Goal: Information Seeking & Learning: Learn about a topic

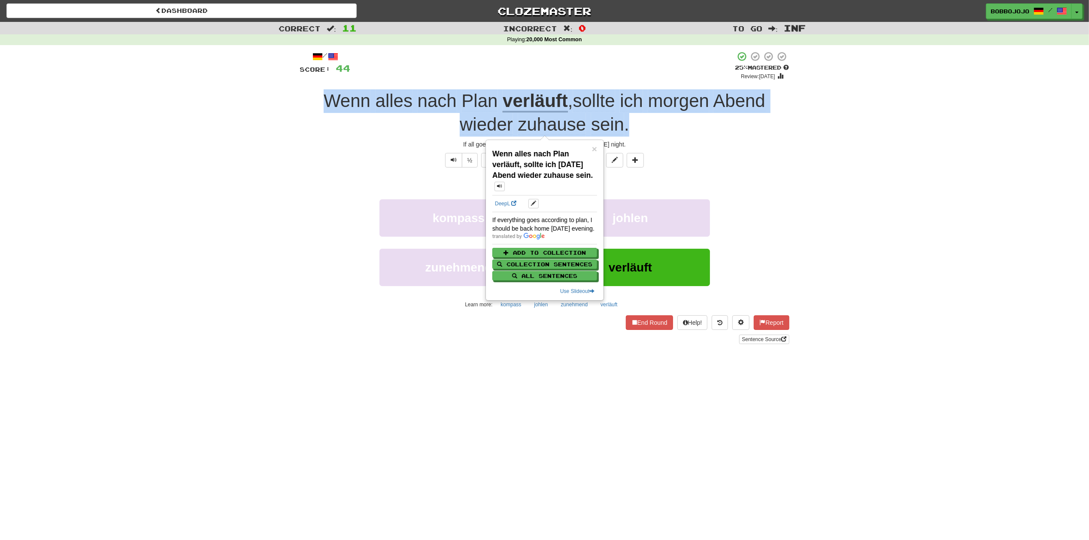
click at [739, 131] on div "Wenn alles nach Plan verläuft , sollte ich morgen Abend wieder zuhause sein ." at bounding box center [544, 112] width 489 height 47
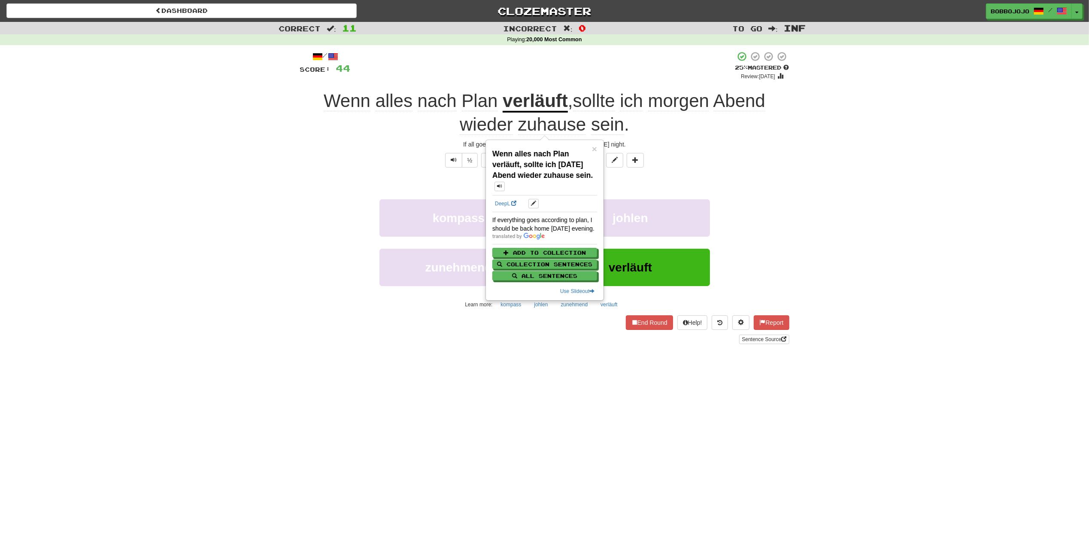
click at [773, 191] on div "Explain Next" at bounding box center [544, 183] width 489 height 20
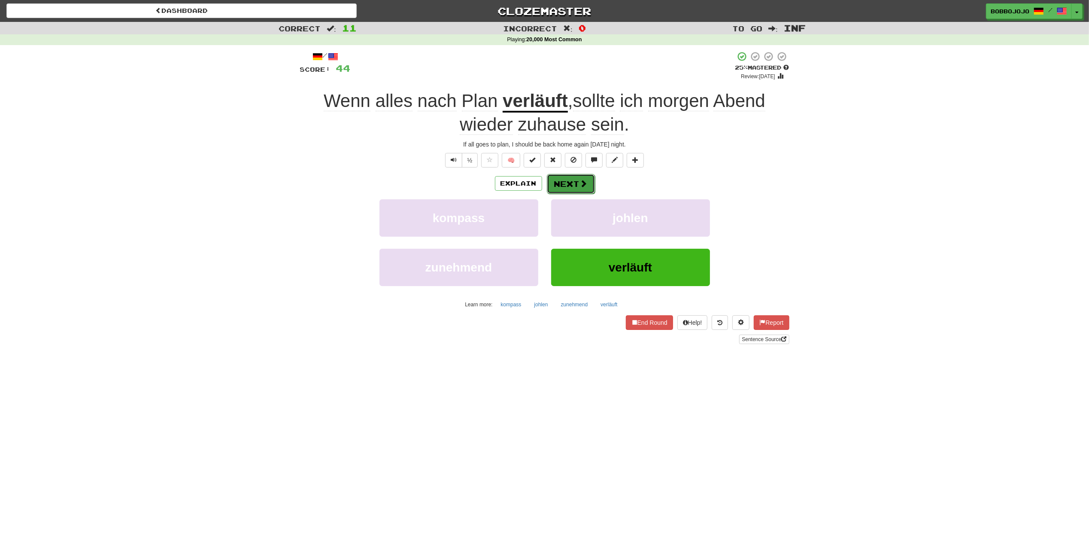
click at [571, 174] on button "Next" at bounding box center [571, 184] width 48 height 20
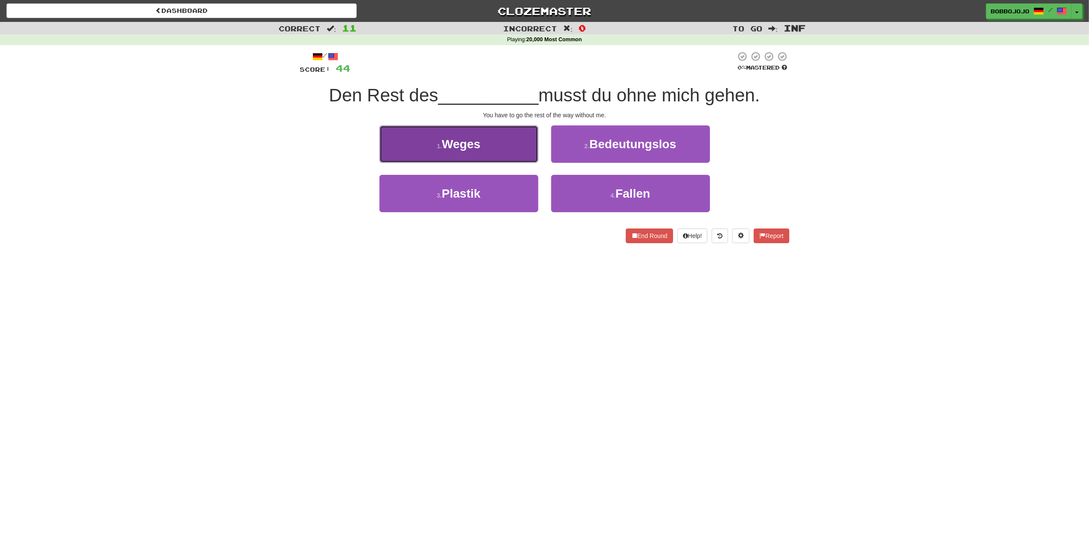
click at [512, 155] on button "1 . Weges" at bounding box center [459, 143] width 159 height 37
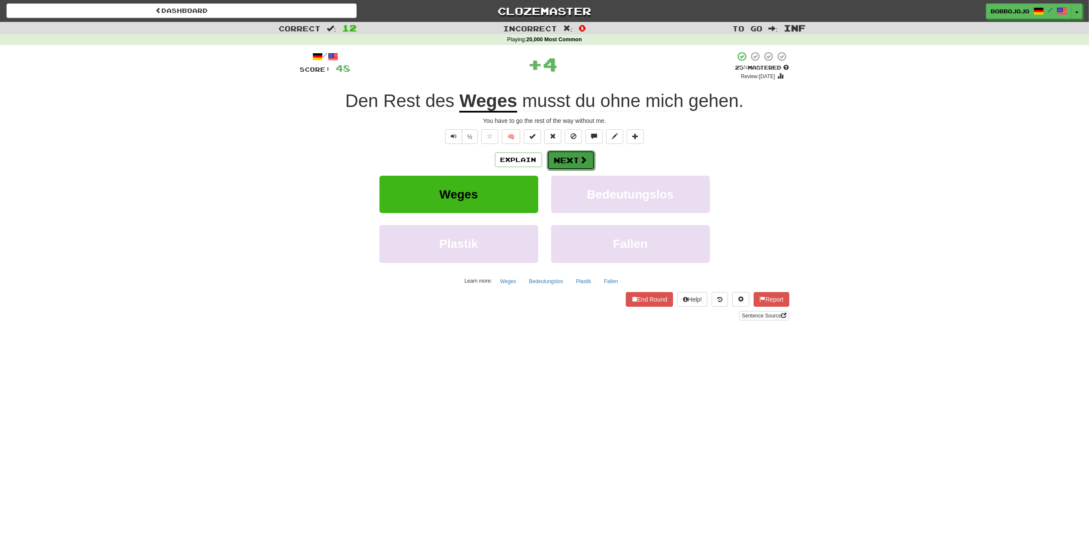
click at [574, 157] on button "Next" at bounding box center [571, 160] width 48 height 20
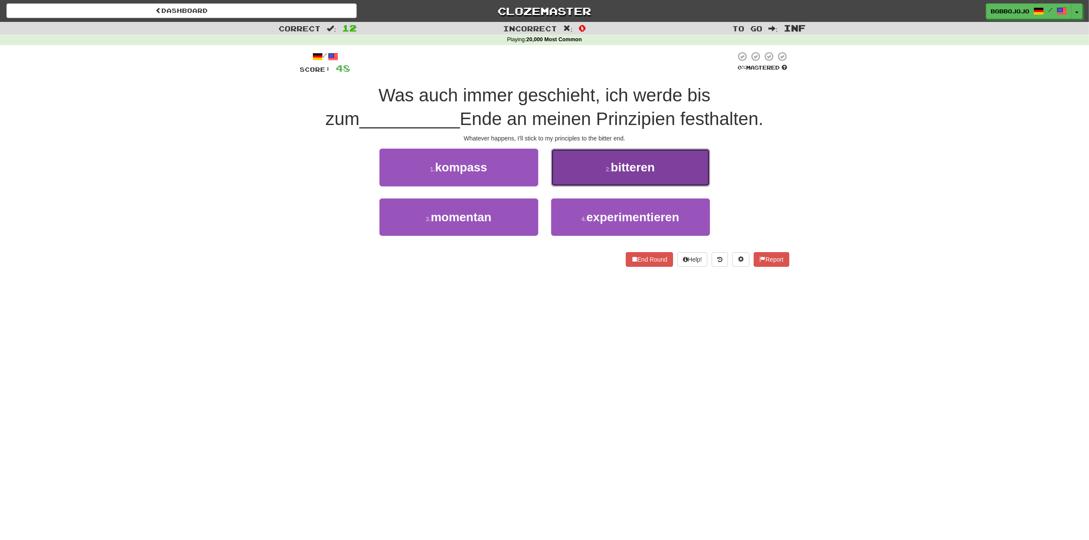
click at [646, 181] on button "2 . bitteren" at bounding box center [630, 167] width 159 height 37
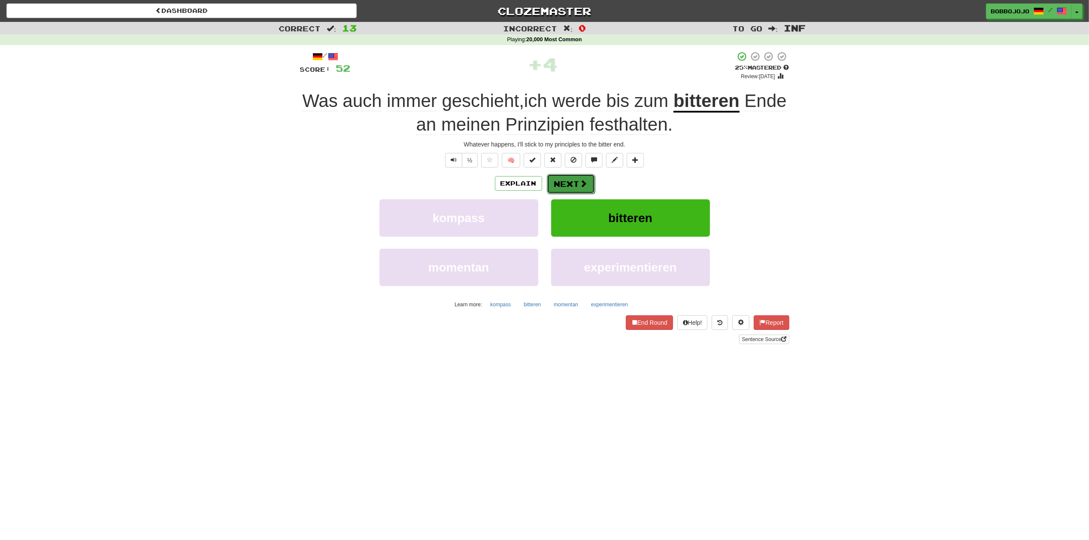
click at [593, 182] on button "Next" at bounding box center [571, 184] width 48 height 20
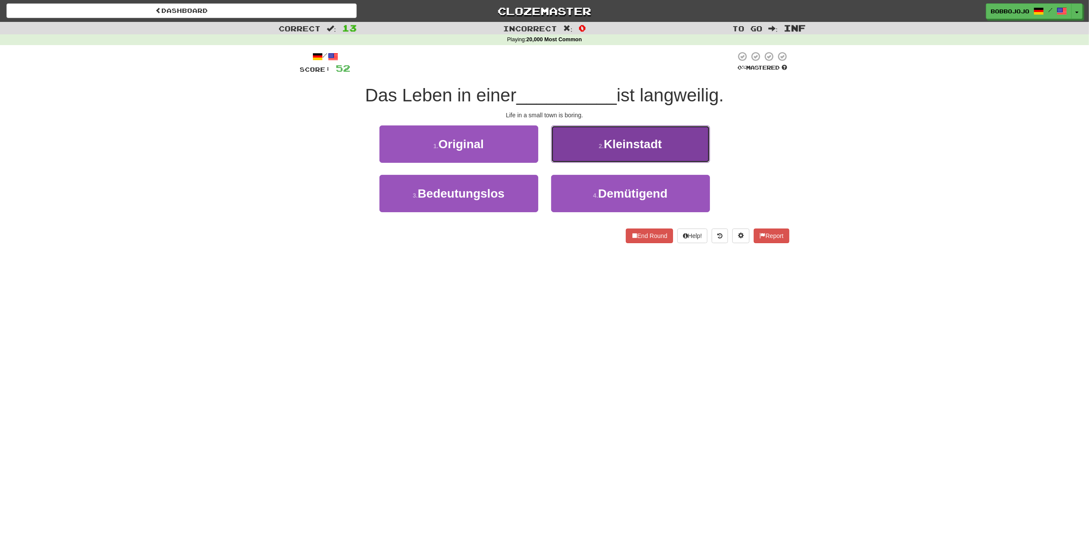
click at [610, 163] on button "2 . Kleinstadt" at bounding box center [630, 143] width 159 height 37
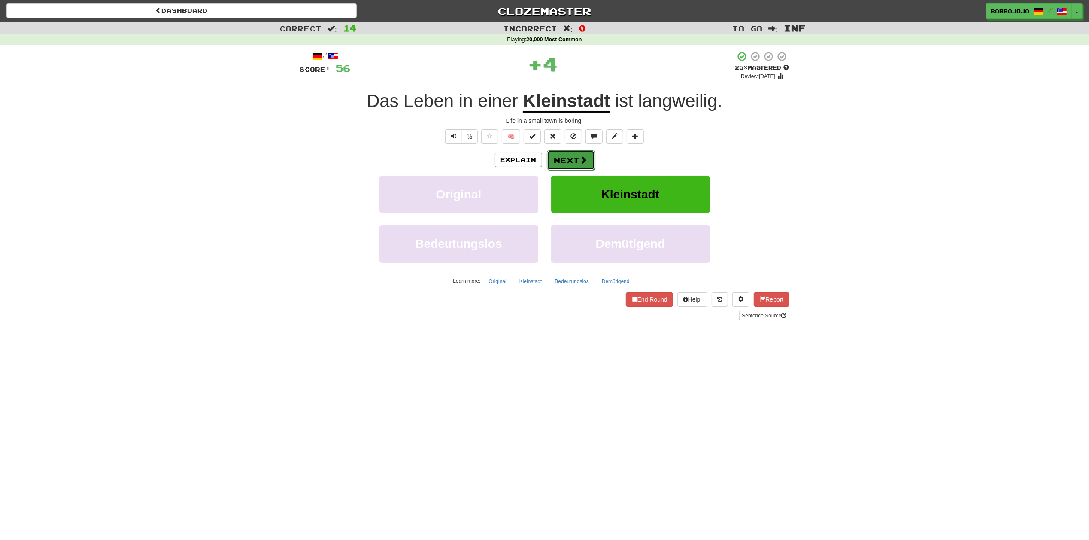
click at [575, 162] on button "Next" at bounding box center [571, 160] width 48 height 20
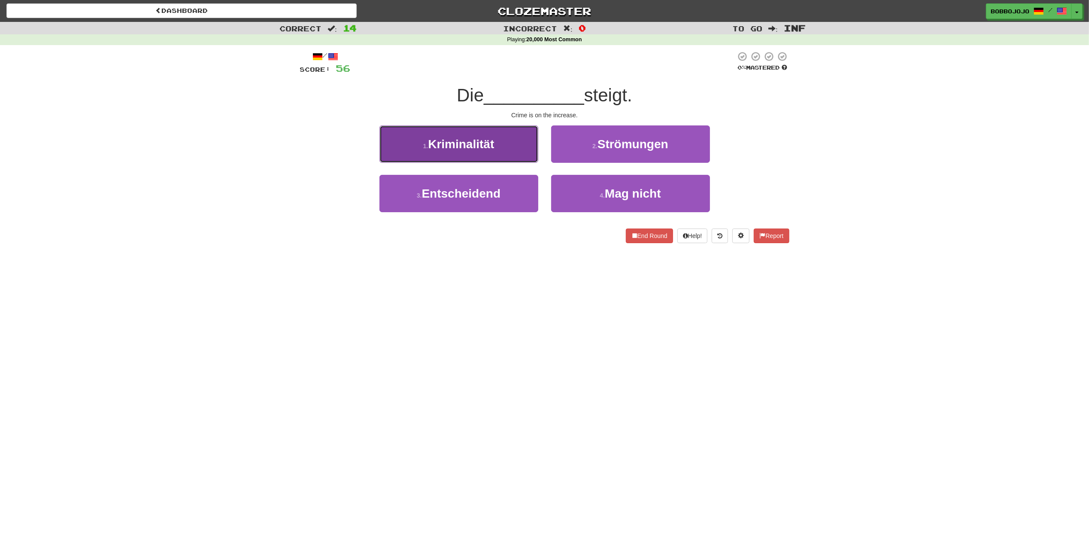
click at [502, 158] on button "1 . Kriminalität" at bounding box center [459, 143] width 159 height 37
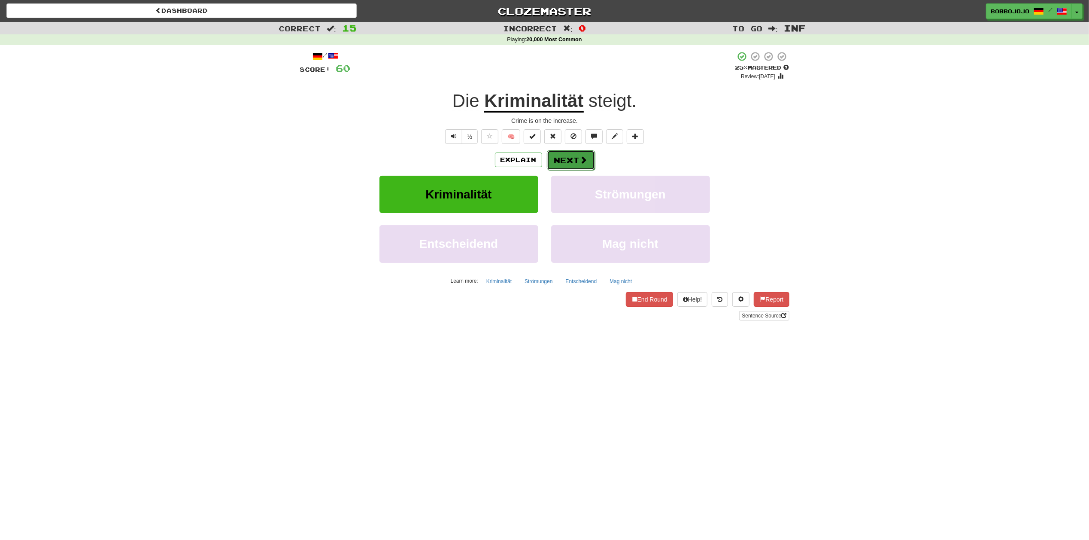
click at [563, 158] on button "Next" at bounding box center [571, 160] width 48 height 20
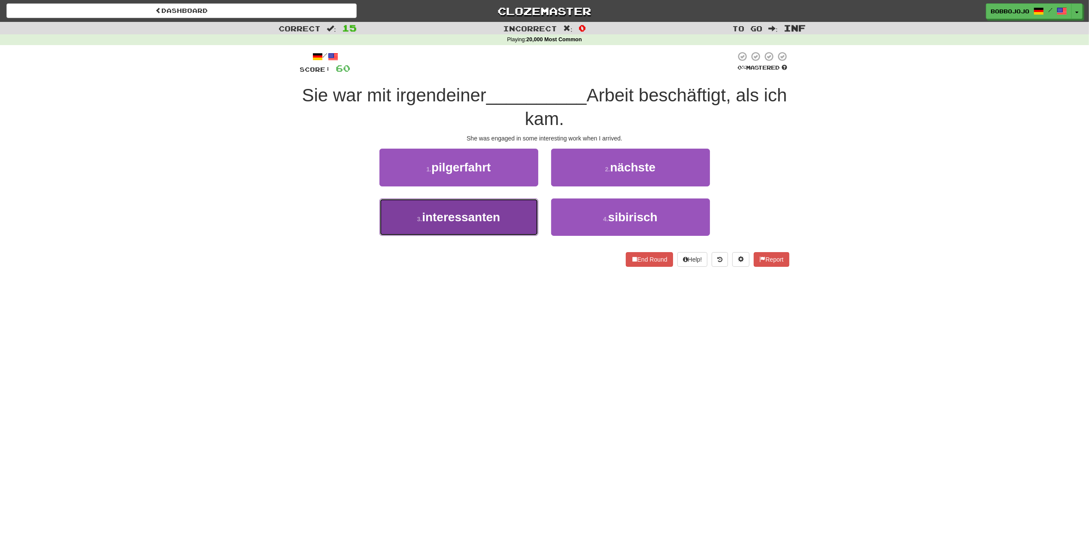
click at [507, 204] on button "3 . interessanten" at bounding box center [459, 216] width 159 height 37
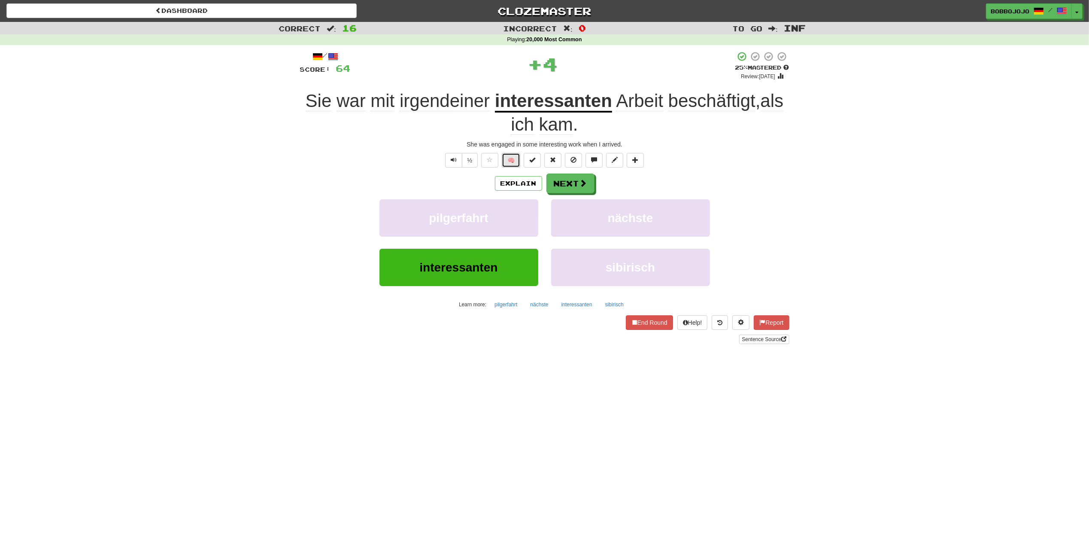
click at [512, 157] on button "🧠" at bounding box center [511, 160] width 18 height 15
click at [579, 190] on button "Next" at bounding box center [571, 184] width 48 height 20
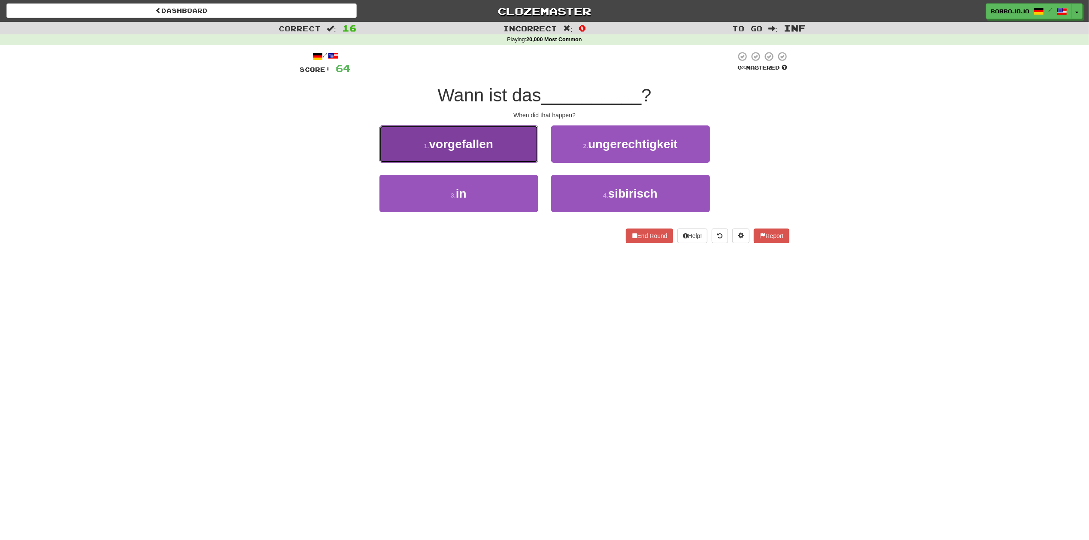
click at [477, 147] on span "vorgefallen" at bounding box center [461, 143] width 64 height 13
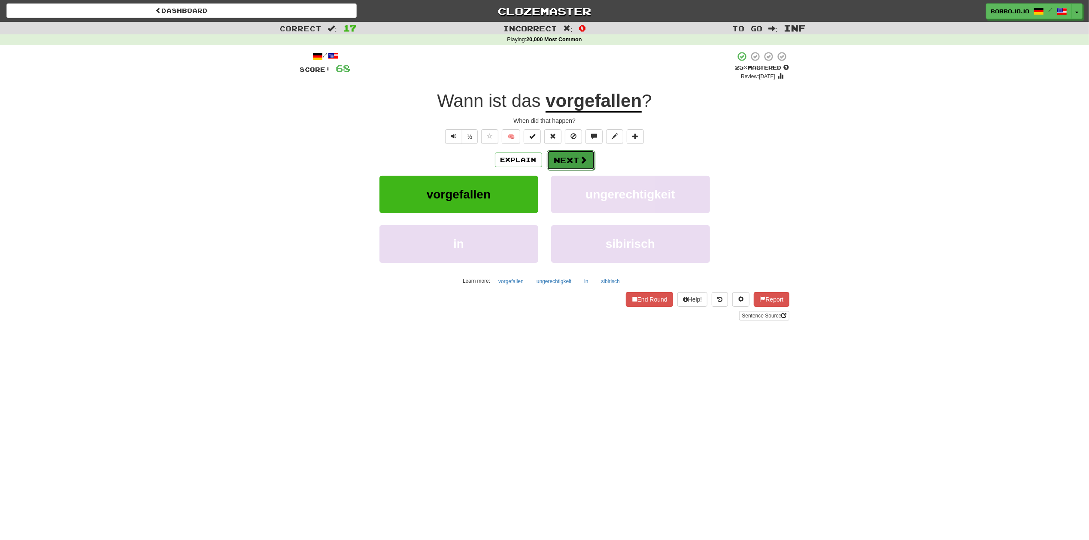
click at [560, 161] on button "Next" at bounding box center [571, 160] width 48 height 20
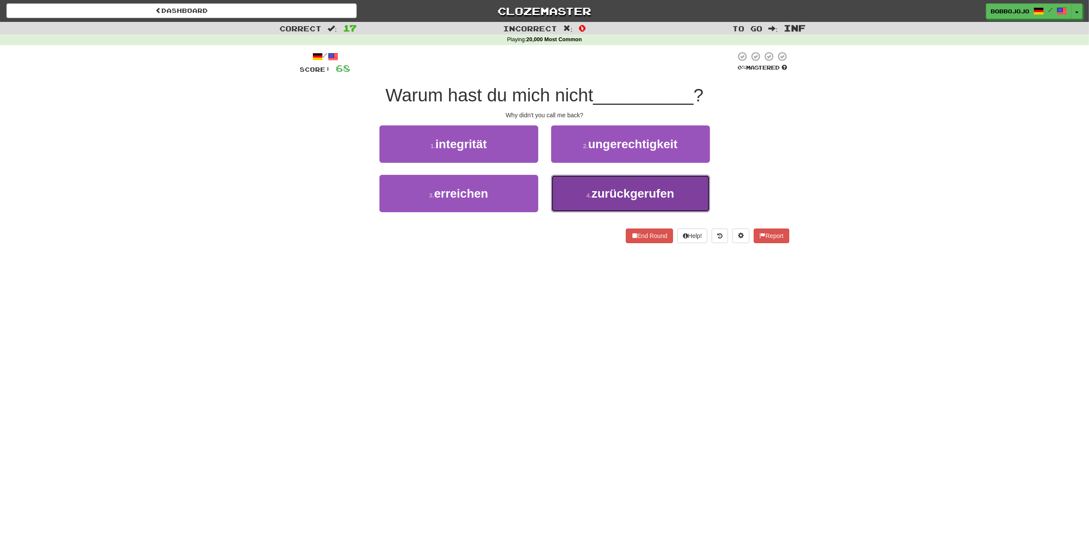
click at [588, 199] on small "4 ." at bounding box center [588, 195] width 5 height 7
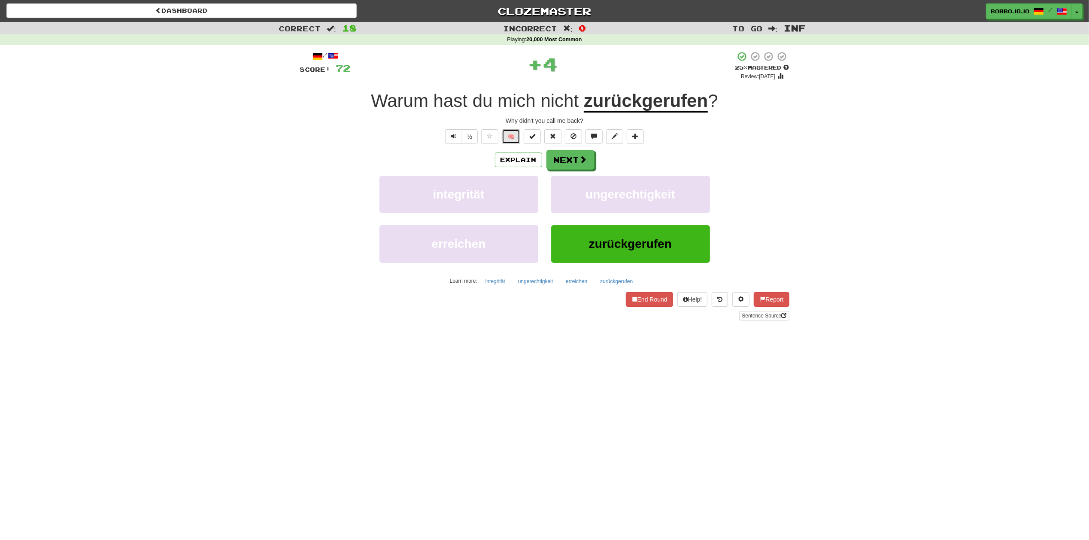
click at [517, 137] on button "🧠" at bounding box center [511, 136] width 18 height 15
click at [556, 160] on button "Next" at bounding box center [571, 160] width 48 height 20
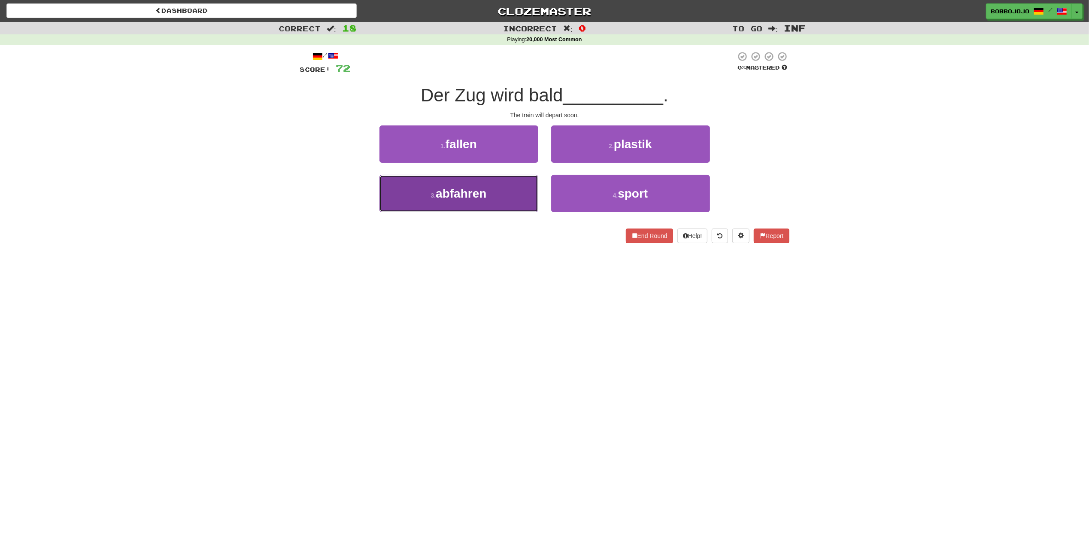
click at [507, 185] on button "3 . abfahren" at bounding box center [459, 193] width 159 height 37
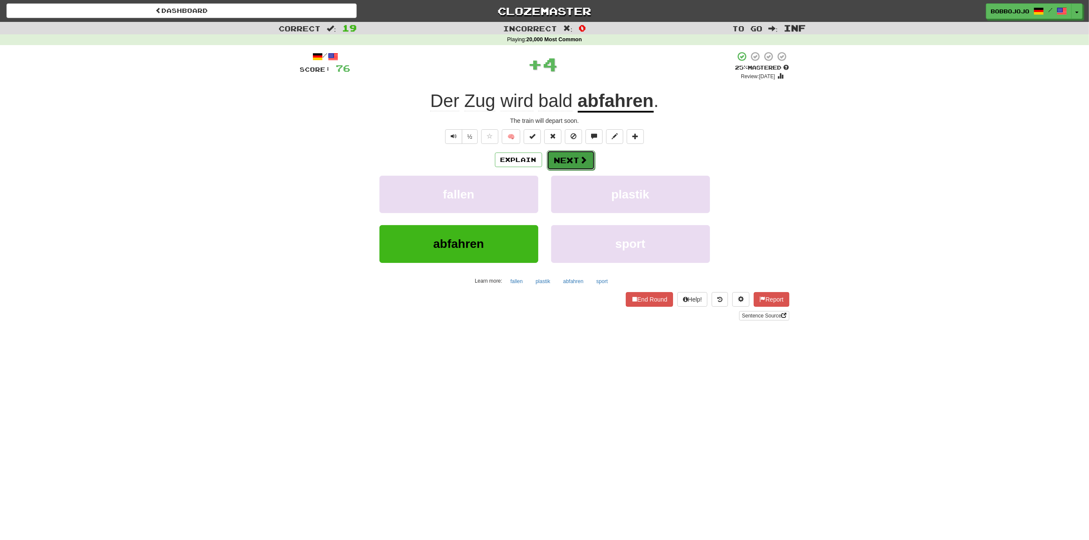
click at [558, 163] on button "Next" at bounding box center [571, 160] width 48 height 20
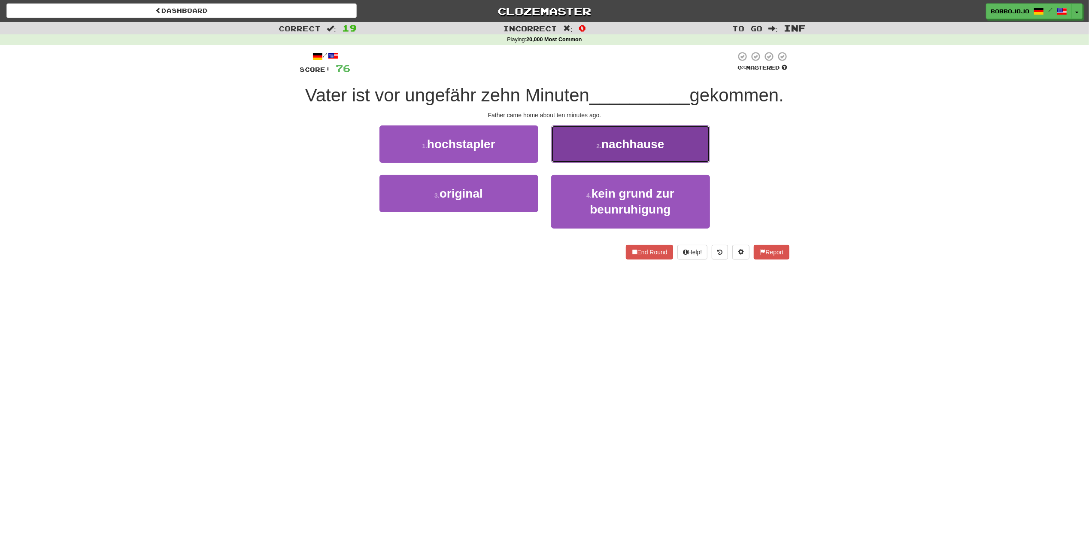
click at [608, 153] on button "2 . nachhause" at bounding box center [630, 143] width 159 height 37
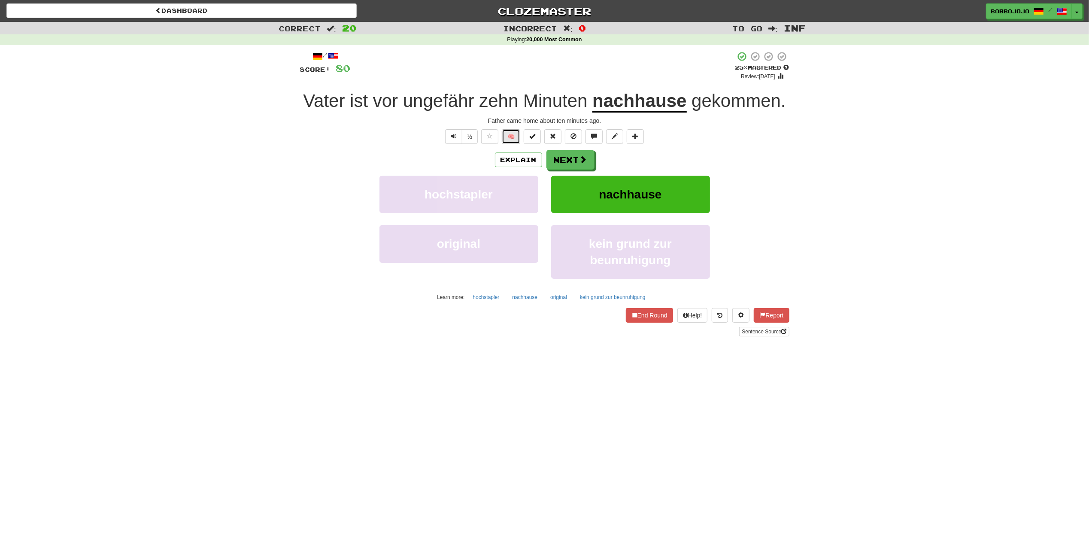
click at [517, 140] on button "🧠" at bounding box center [511, 136] width 18 height 15
click at [568, 159] on button "Next" at bounding box center [571, 160] width 48 height 20
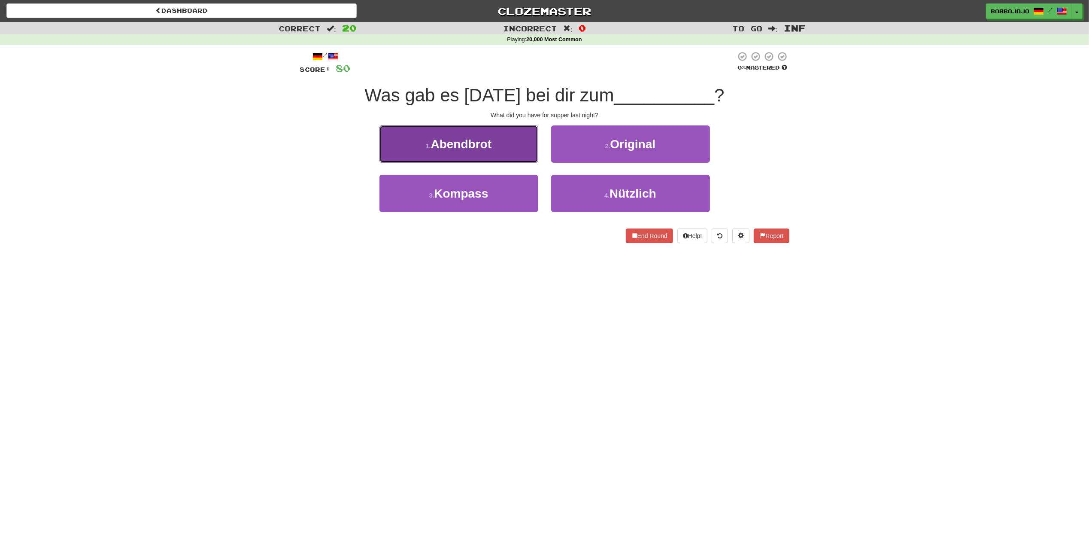
click at [471, 143] on span "Abendbrot" at bounding box center [461, 143] width 61 height 13
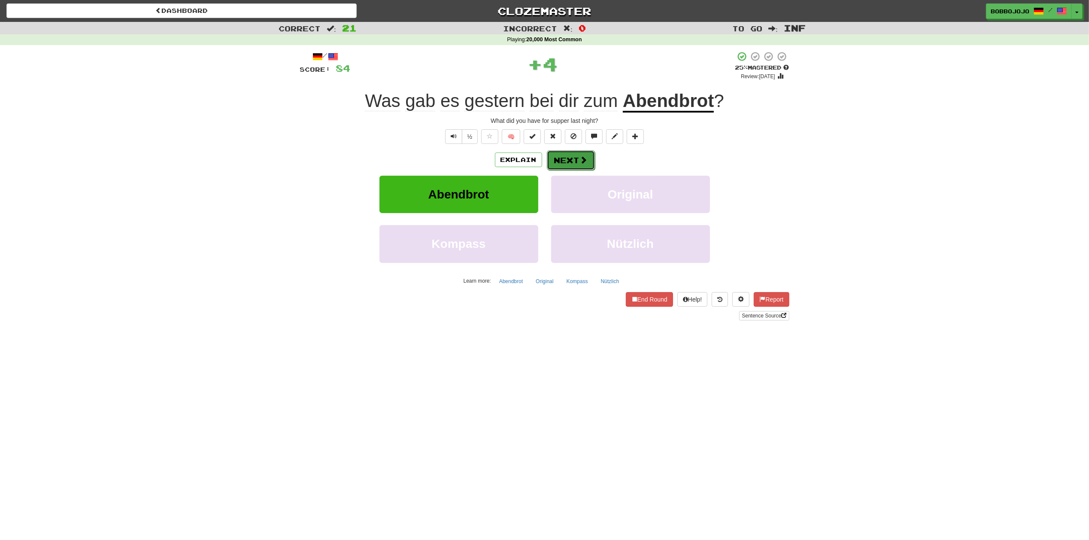
click at [570, 169] on button "Next" at bounding box center [571, 160] width 48 height 20
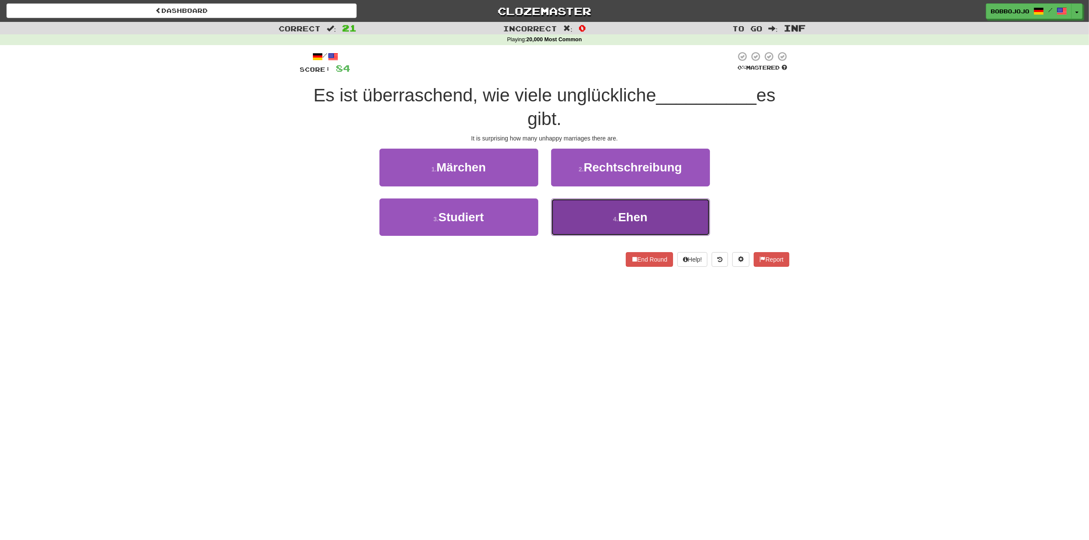
click at [619, 221] on span "Ehen" at bounding box center [632, 216] width 29 height 13
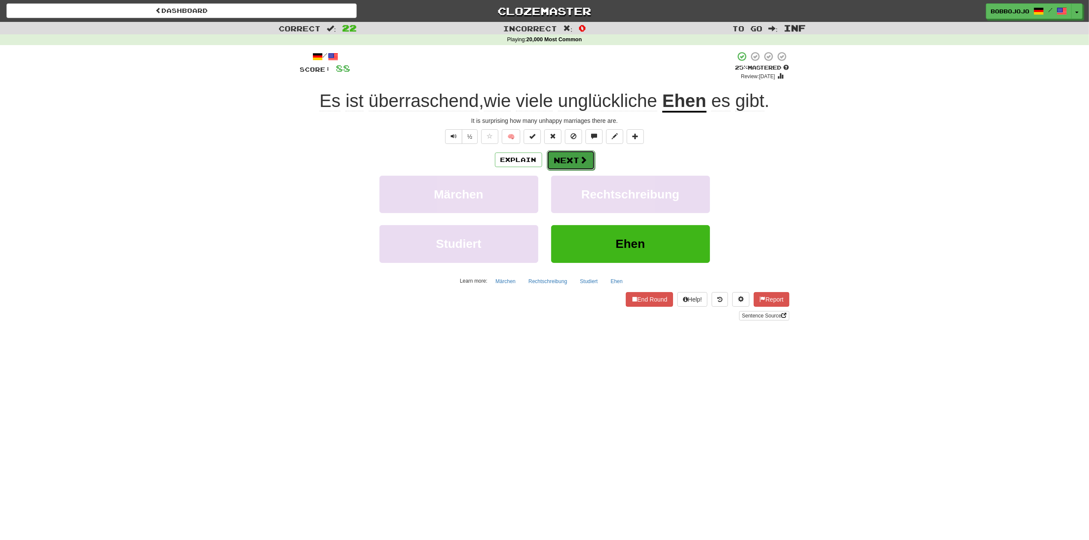
click at [582, 152] on button "Next" at bounding box center [571, 160] width 48 height 20
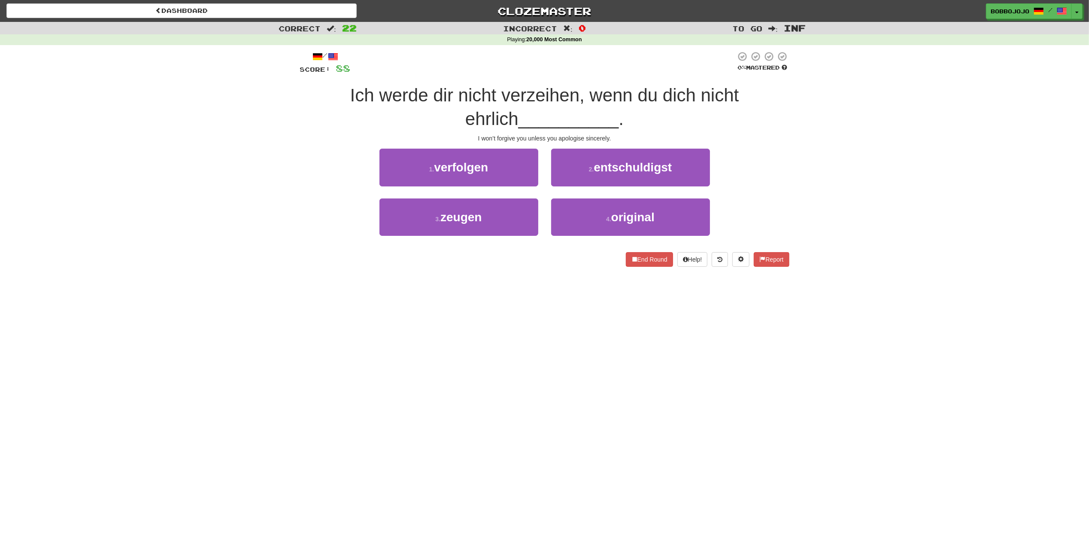
click at [560, 104] on span "Ich werde dir nicht verzeihen, wenn du dich nicht ehrlich" at bounding box center [544, 107] width 389 height 44
click at [519, 109] on span "__________" at bounding box center [569, 119] width 100 height 20
click at [615, 185] on button "2 . entschuldigst" at bounding box center [630, 167] width 159 height 37
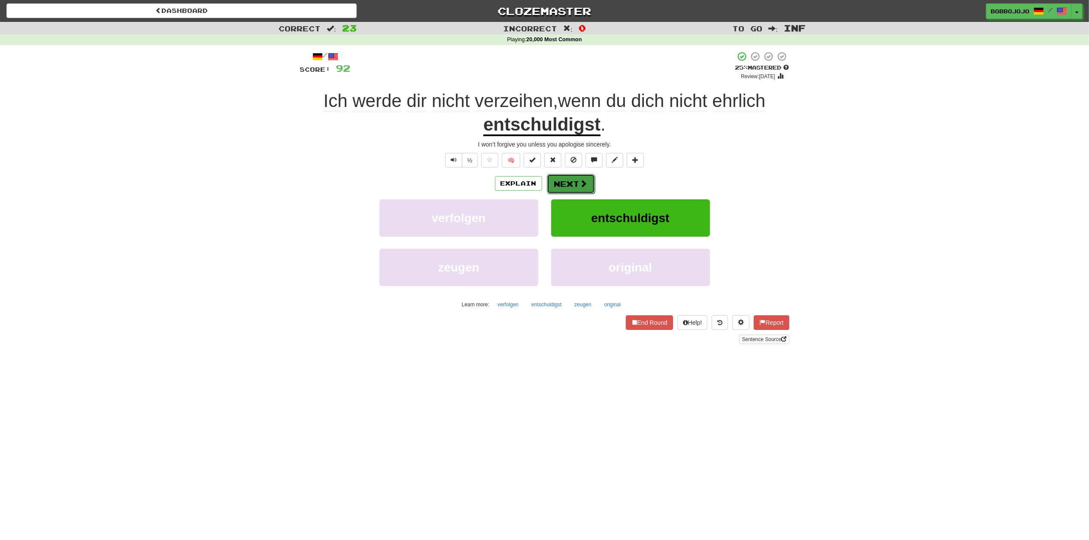
click at [574, 174] on button "Next" at bounding box center [571, 184] width 48 height 20
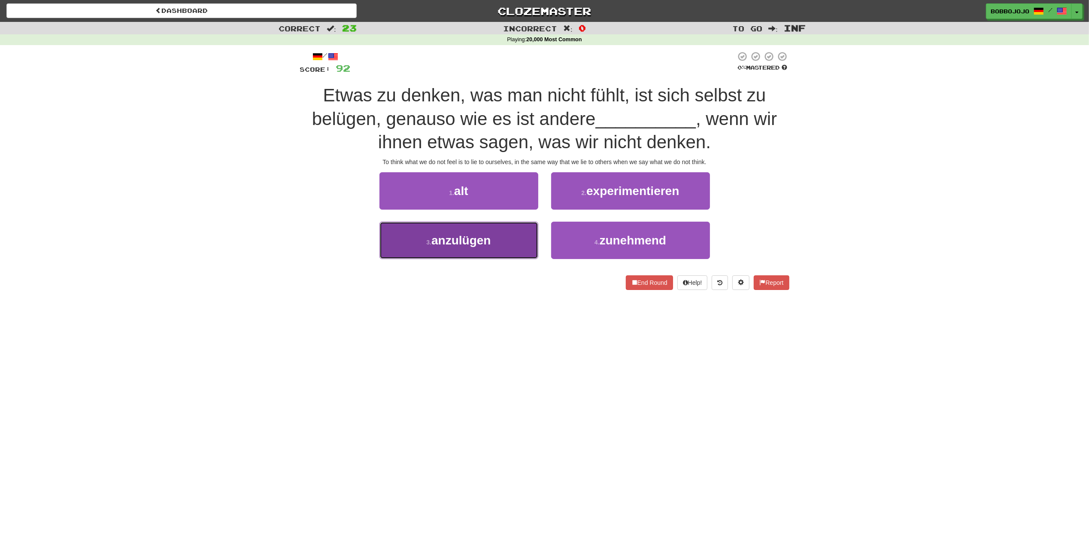
click at [480, 249] on button "3 . anzulügen" at bounding box center [459, 240] width 159 height 37
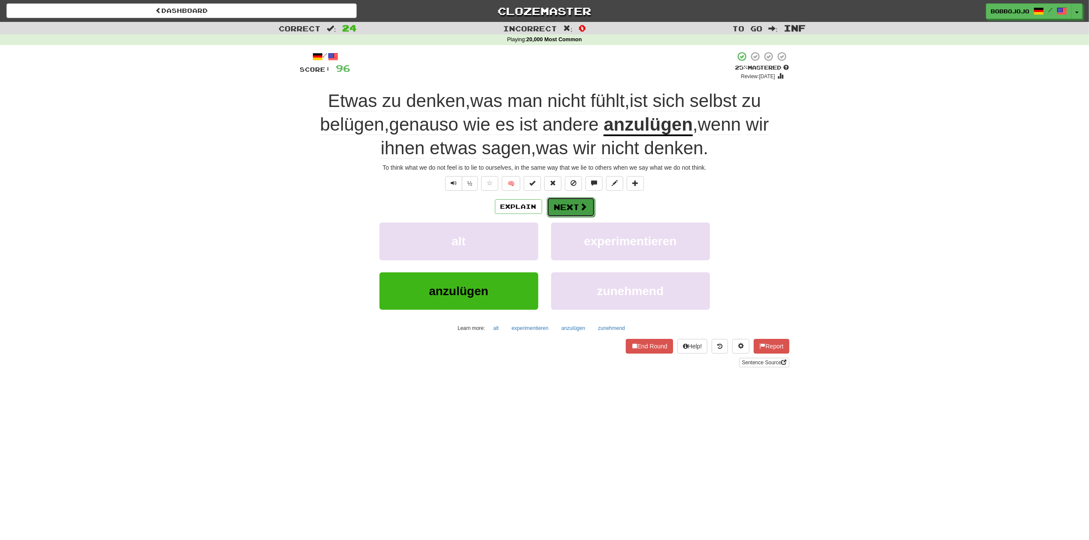
click at [563, 211] on button "Next" at bounding box center [571, 207] width 48 height 20
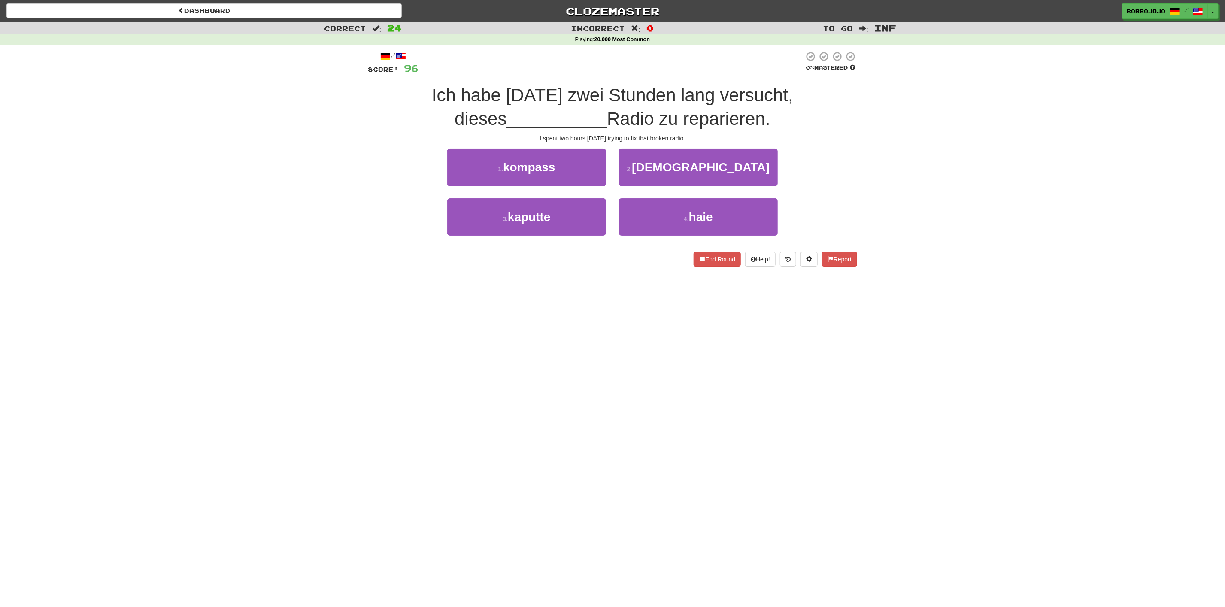
drag, startPoint x: 1085, startPoint y: 45, endPoint x: 826, endPoint y: 128, distance: 272.8
click at [826, 128] on div "Ich habe gestern zwei Stunden lang versucht, dieses __________ Radio zu reparie…" at bounding box center [612, 107] width 489 height 47
click at [573, 210] on button "3 . kaputte" at bounding box center [526, 216] width 159 height 37
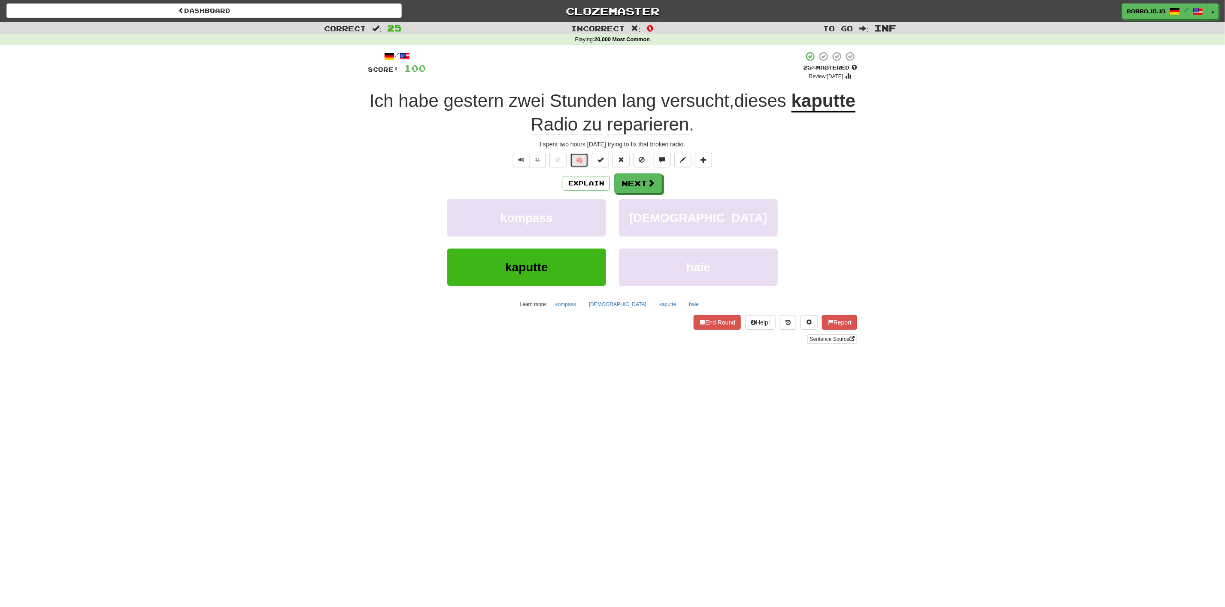
click at [589, 155] on button "🧠" at bounding box center [579, 160] width 18 height 15
click at [630, 174] on button "Next" at bounding box center [639, 184] width 48 height 20
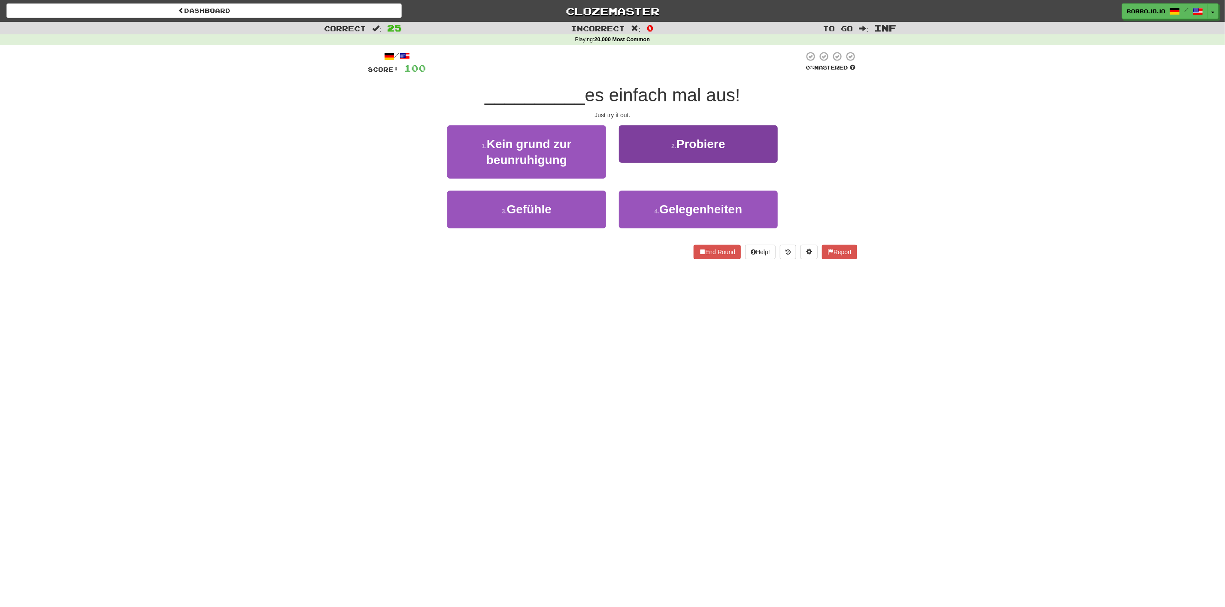
drag, startPoint x: 696, startPoint y: 164, endPoint x: 699, endPoint y: 156, distance: 8.3
click at [699, 156] on div "2 . Probiere" at bounding box center [699, 149] width 172 height 49
click at [705, 134] on button "2 . Probiere" at bounding box center [698, 143] width 159 height 37
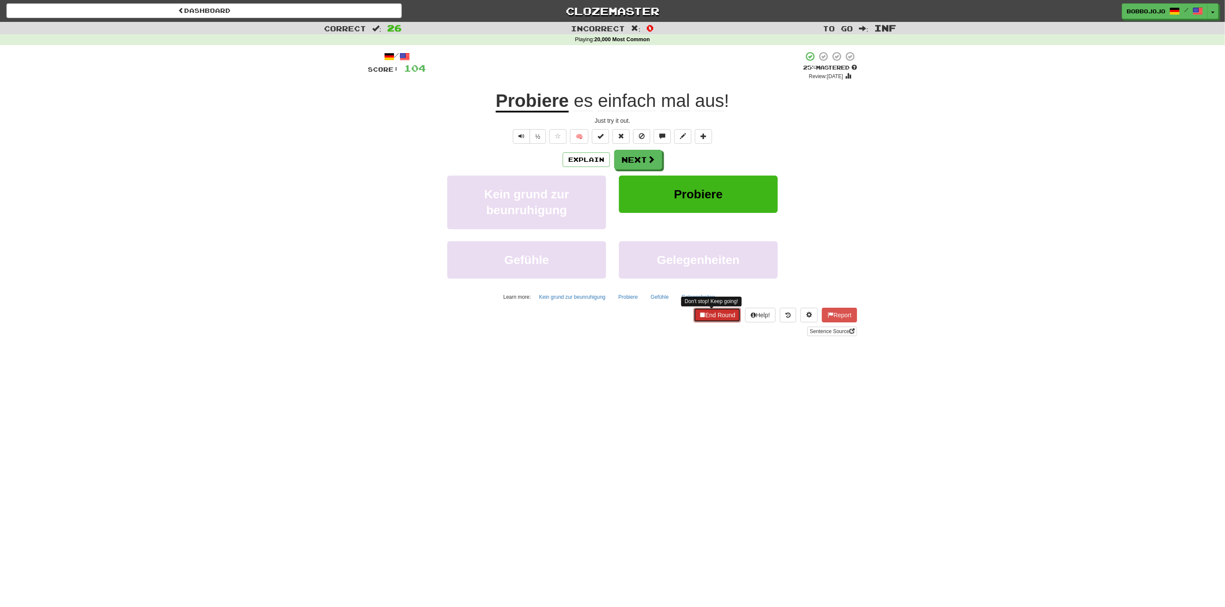
click at [711, 315] on button "End Round" at bounding box center [717, 315] width 47 height 15
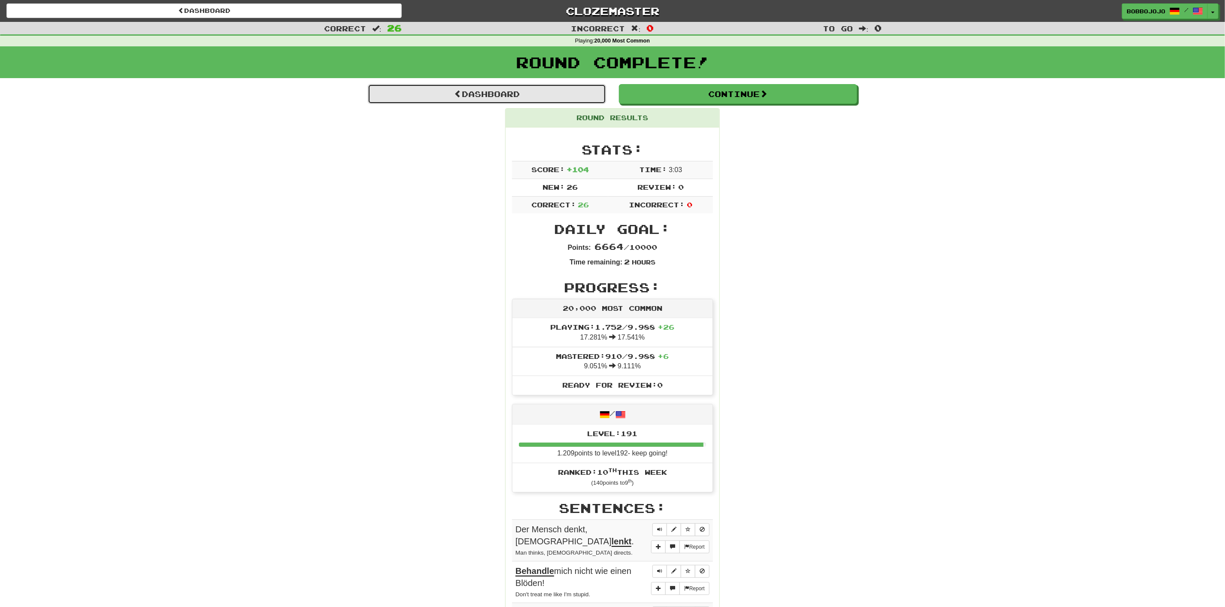
click at [436, 97] on link "Dashboard" at bounding box center [487, 94] width 238 height 20
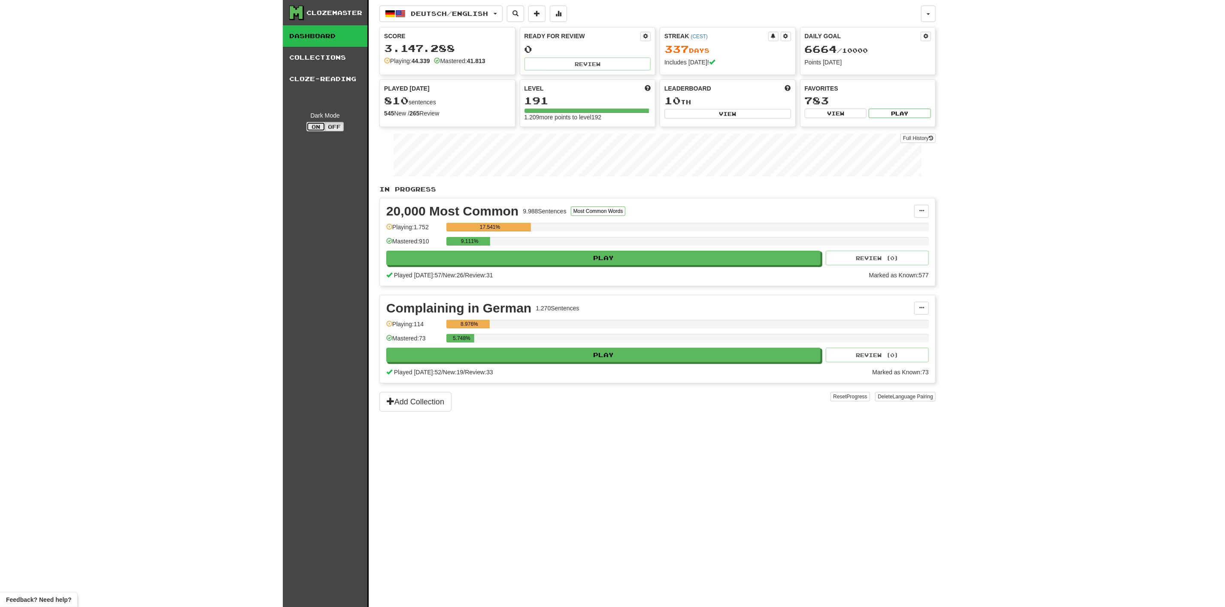
click at [312, 122] on button "On" at bounding box center [316, 126] width 19 height 9
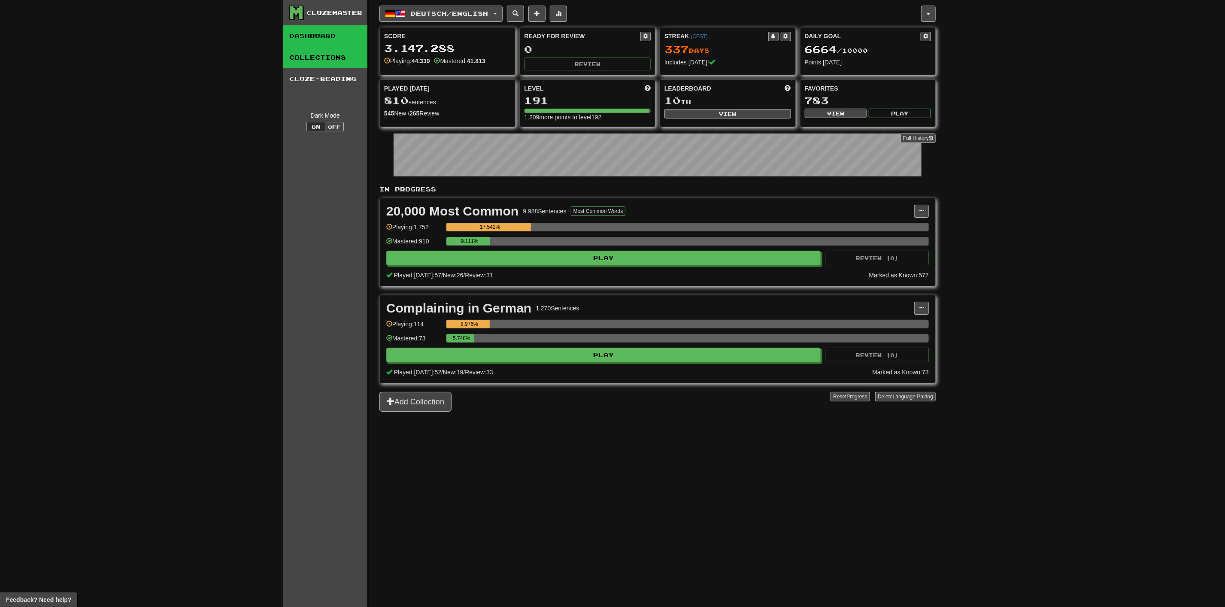
click at [318, 56] on link "Collections" at bounding box center [325, 57] width 85 height 21
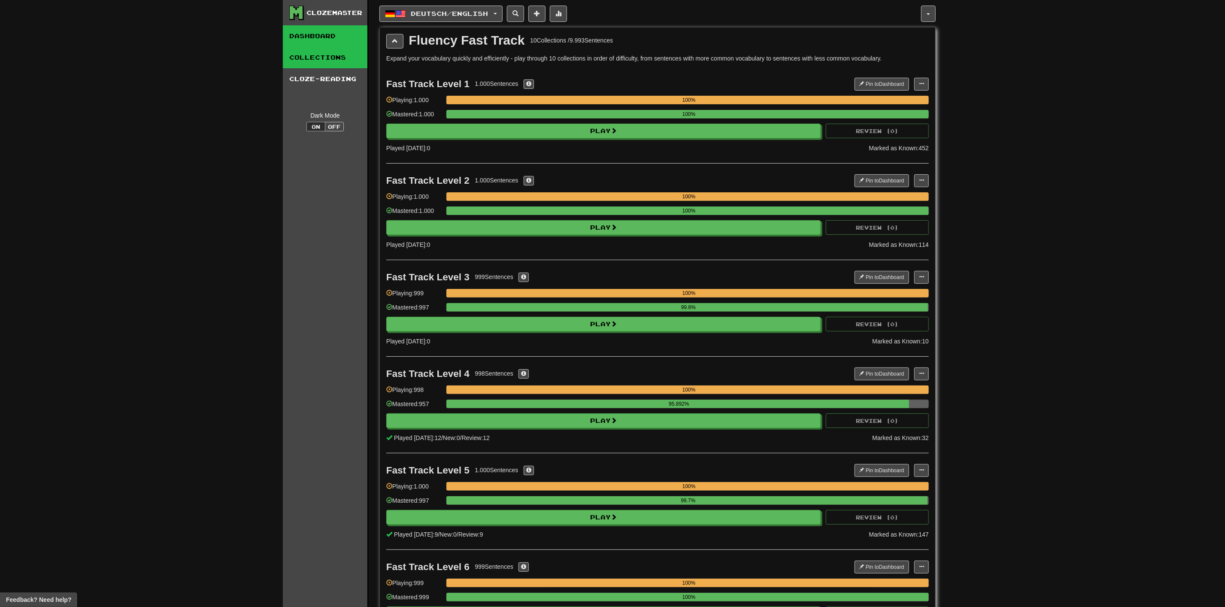
click at [352, 33] on link "Dashboard" at bounding box center [325, 35] width 85 height 21
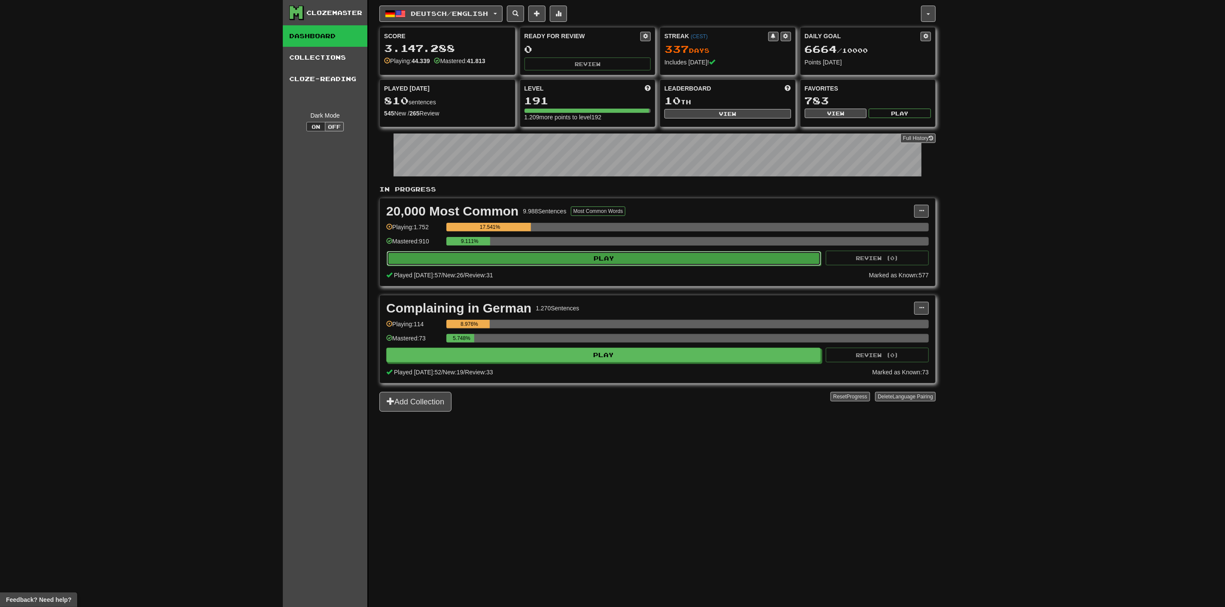
click at [587, 260] on button "Play" at bounding box center [604, 258] width 435 height 15
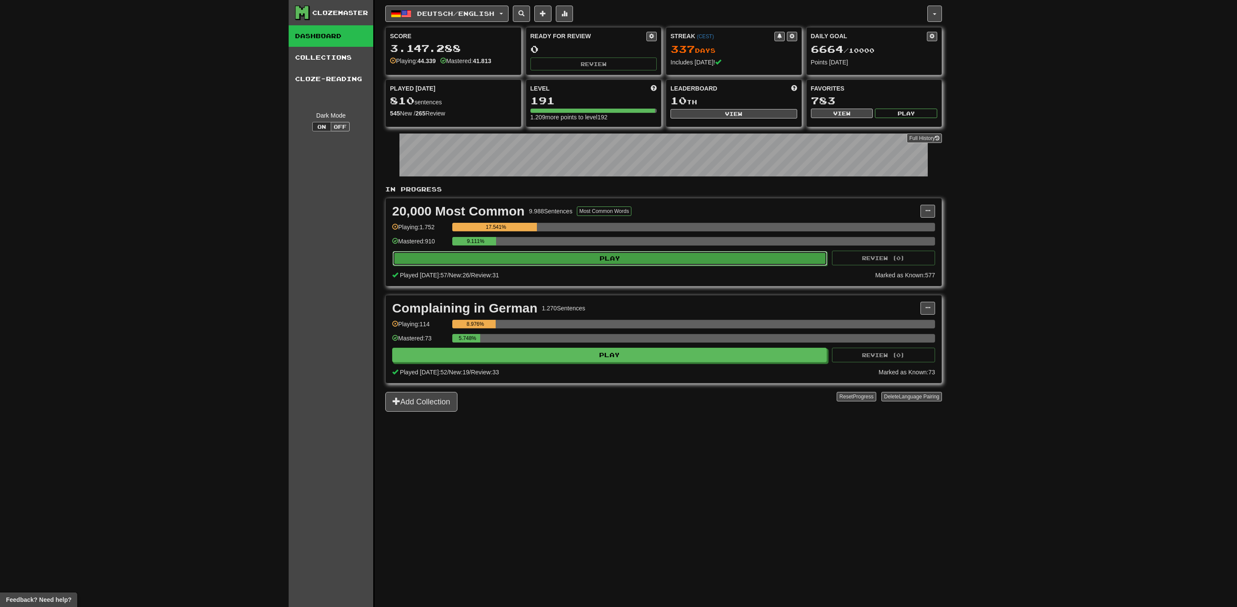
select select "********"
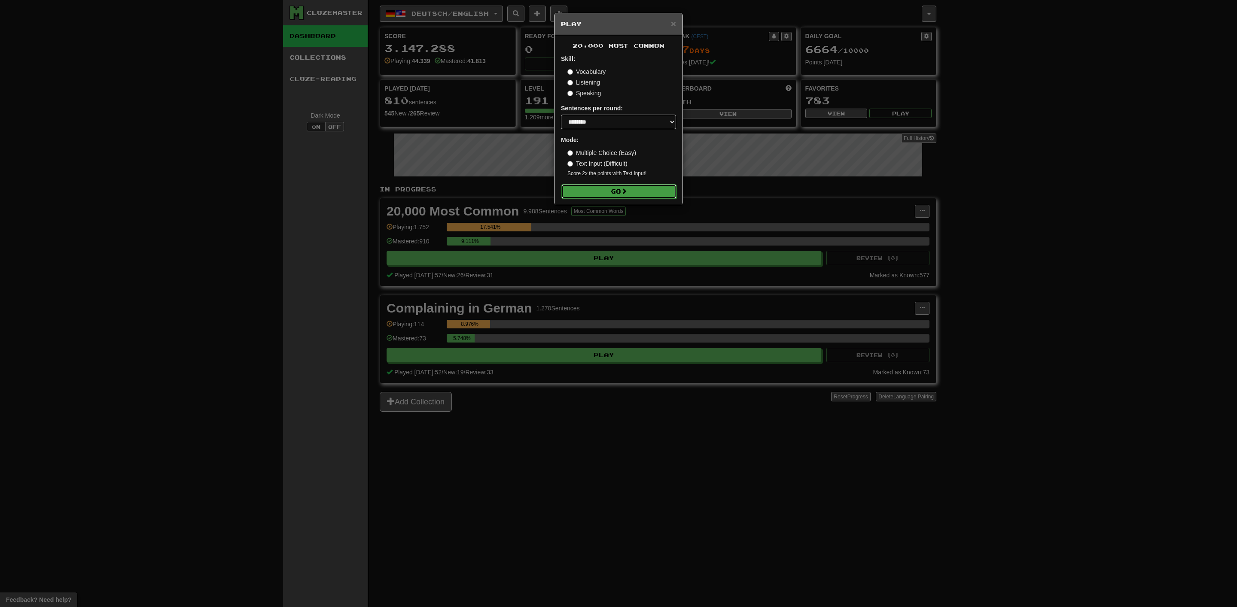
click at [604, 196] on button "Go" at bounding box center [618, 191] width 115 height 15
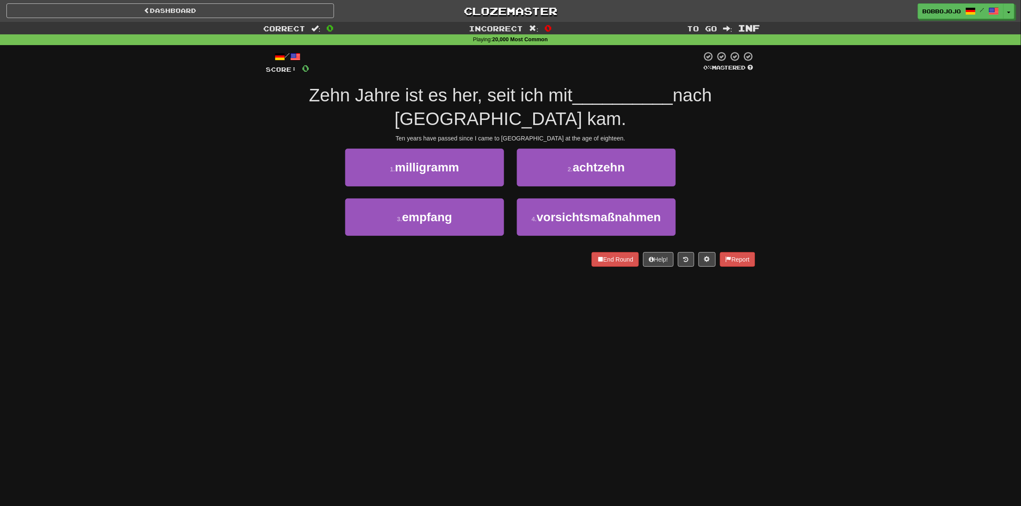
drag, startPoint x: 1177, startPoint y: 0, endPoint x: 570, endPoint y: 429, distance: 743.6
click at [570, 429] on div "Dashboard Clozemaster bobbojojo / Toggle Dropdown Dashboard Leaderboard Activit…" at bounding box center [510, 253] width 1021 height 506
click at [611, 157] on button "2 . achtzehn" at bounding box center [596, 167] width 159 height 37
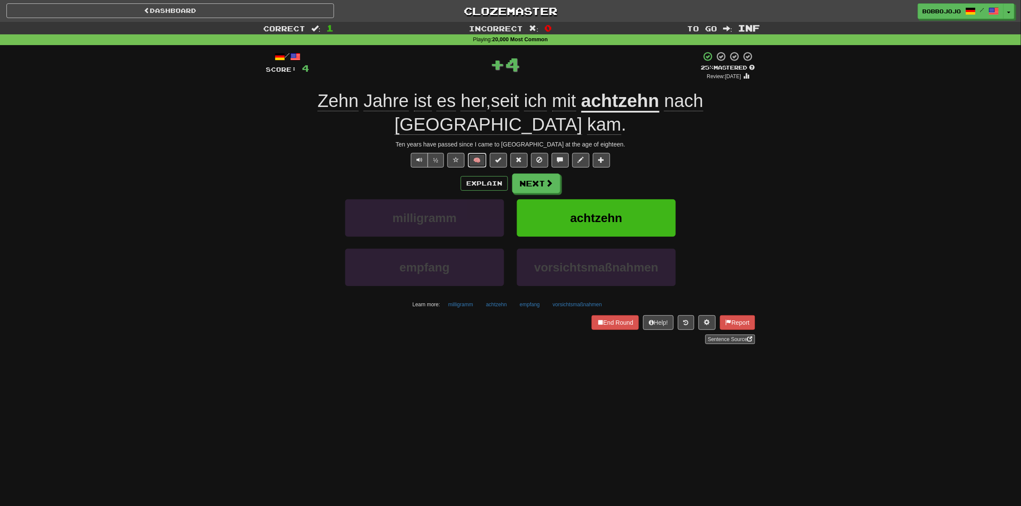
click at [478, 153] on button "🧠" at bounding box center [477, 160] width 18 height 15
click at [541, 174] on button "Next" at bounding box center [537, 184] width 48 height 20
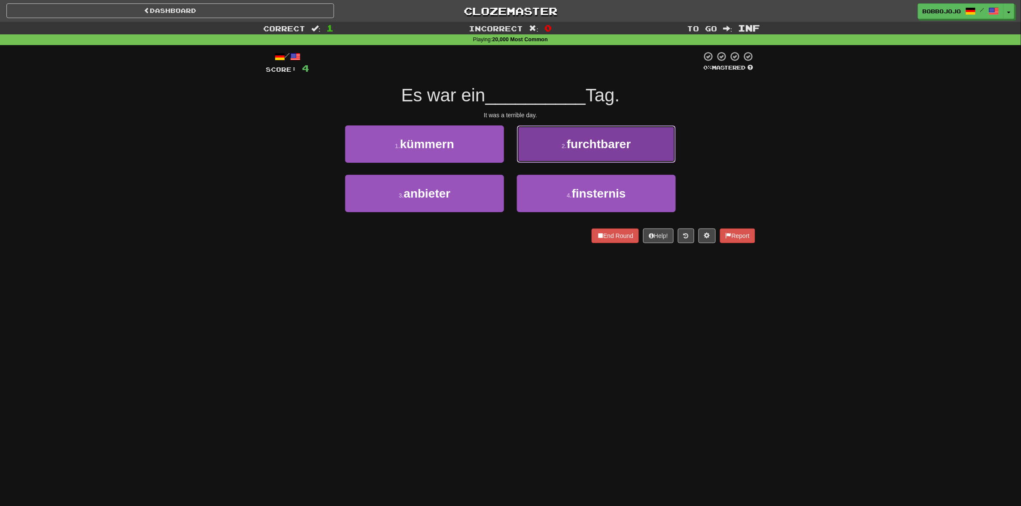
click at [603, 153] on button "2 . furchtbarer" at bounding box center [596, 143] width 159 height 37
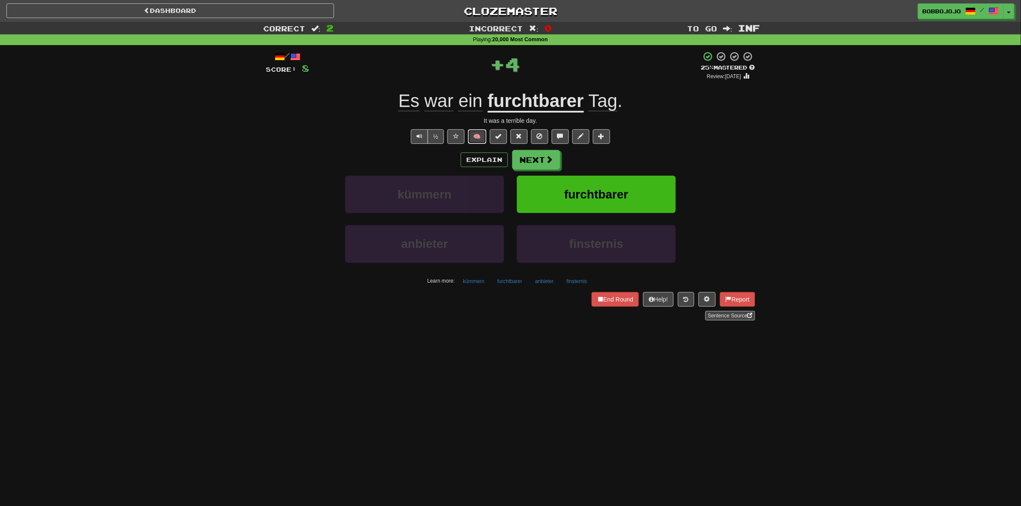
click at [477, 134] on button "🧠" at bounding box center [477, 136] width 18 height 15
click at [538, 156] on button "Next" at bounding box center [537, 160] width 48 height 20
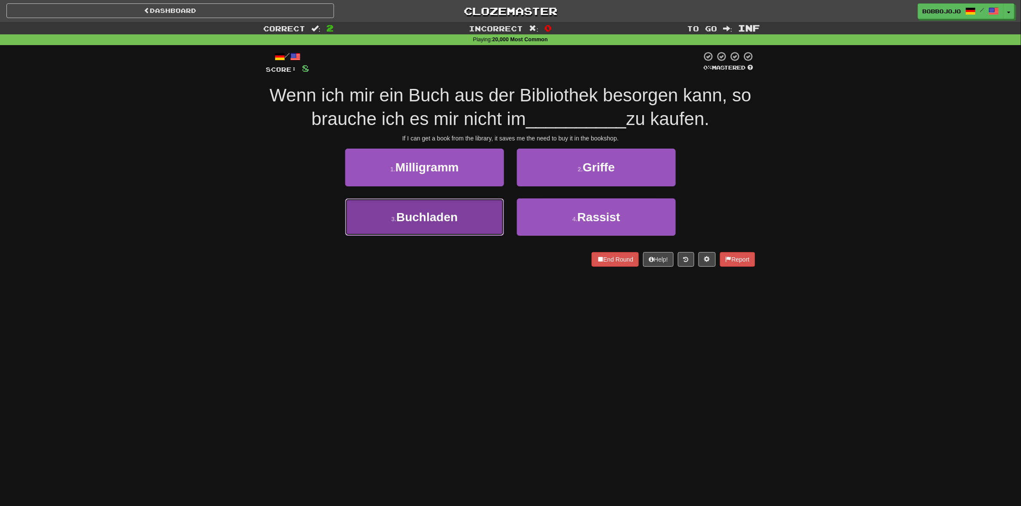
click at [451, 213] on span "Buchladen" at bounding box center [426, 216] width 61 height 13
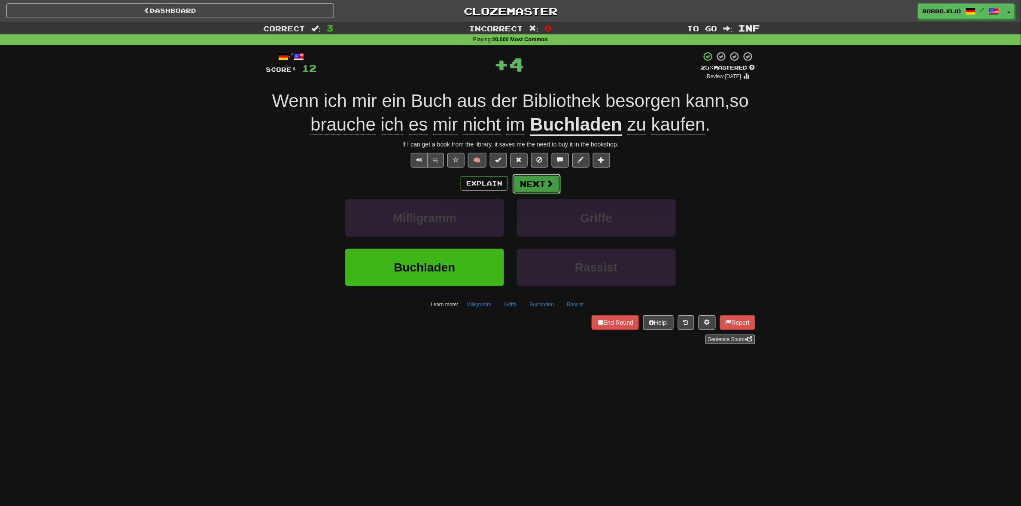
click at [531, 181] on button "Next" at bounding box center [537, 184] width 48 height 20
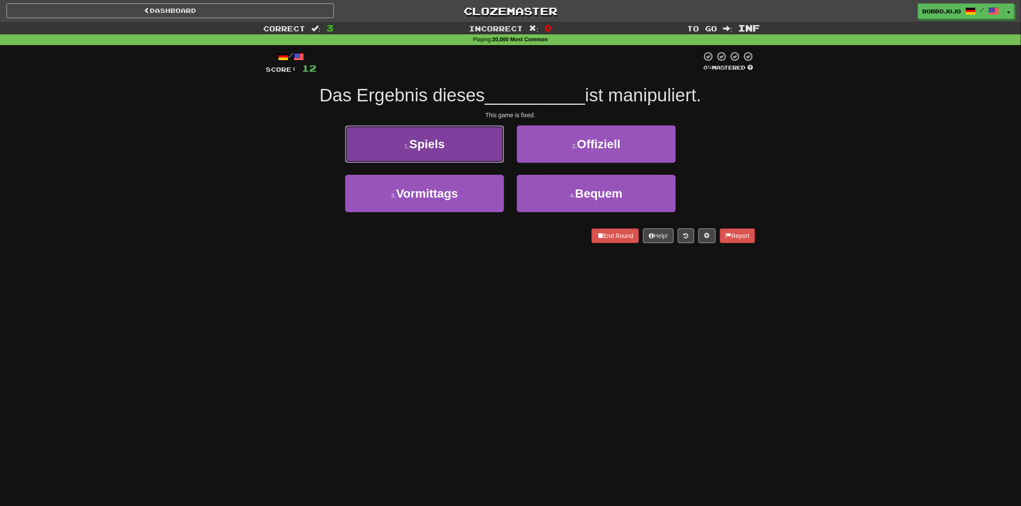
click at [474, 141] on button "1 . Spiels" at bounding box center [424, 143] width 159 height 37
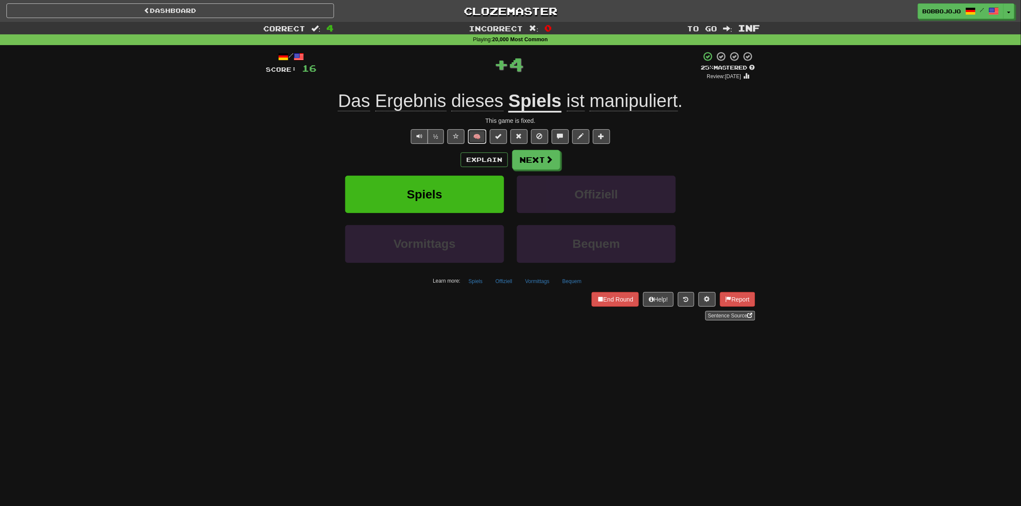
click at [471, 132] on button "🧠" at bounding box center [477, 136] width 18 height 15
click at [534, 160] on button "Next" at bounding box center [537, 160] width 48 height 20
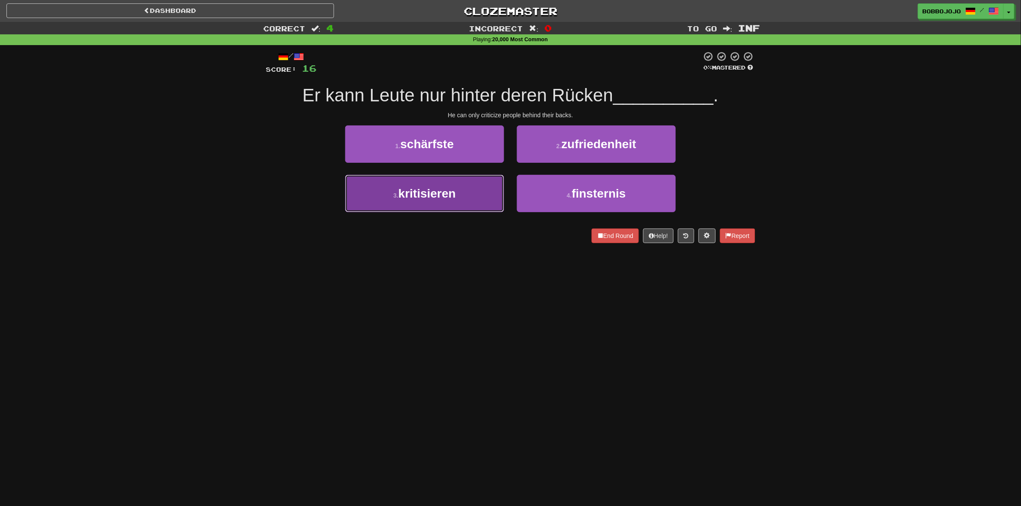
click at [481, 198] on button "3 . kritisieren" at bounding box center [424, 193] width 159 height 37
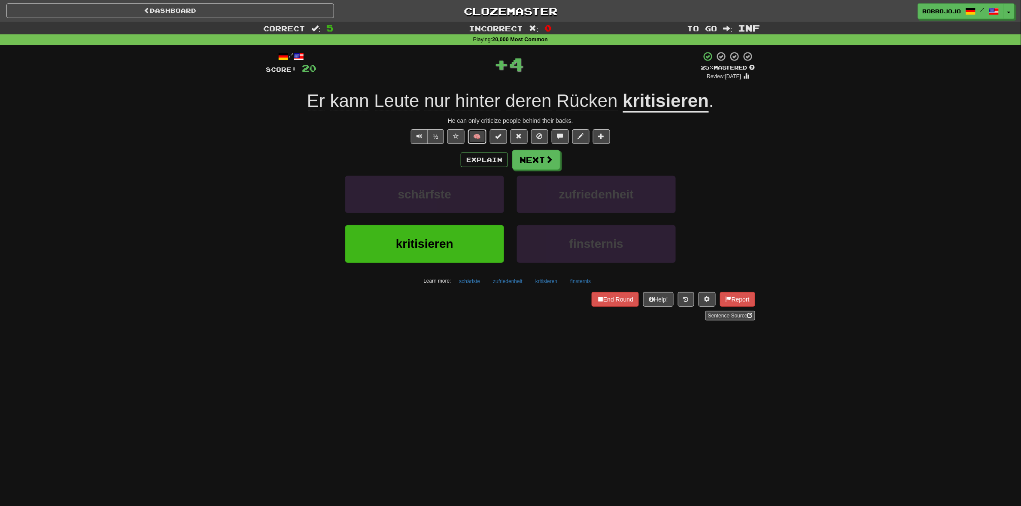
click at [472, 137] on button "🧠" at bounding box center [477, 136] width 18 height 15
click at [551, 157] on span at bounding box center [550, 160] width 8 height 8
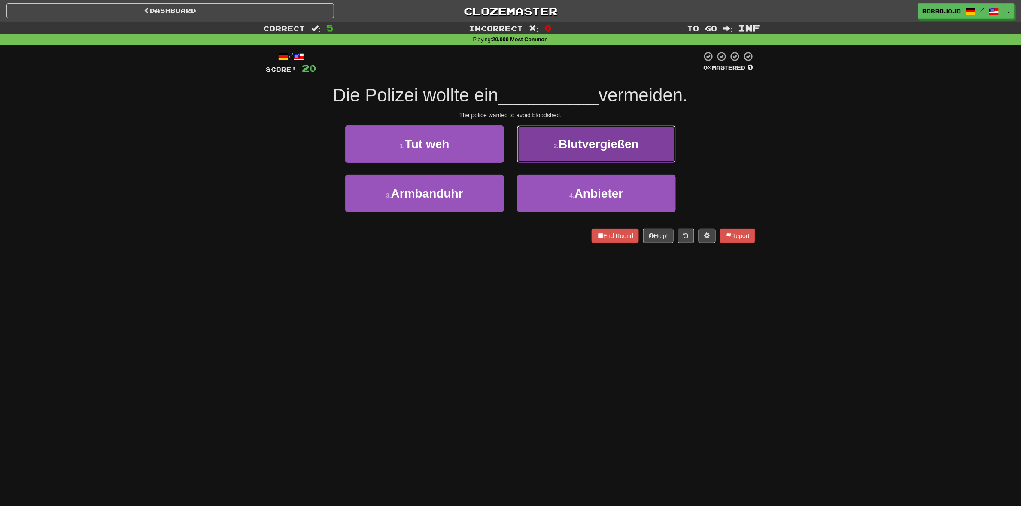
click at [567, 153] on button "2 . Blutvergießen" at bounding box center [596, 143] width 159 height 37
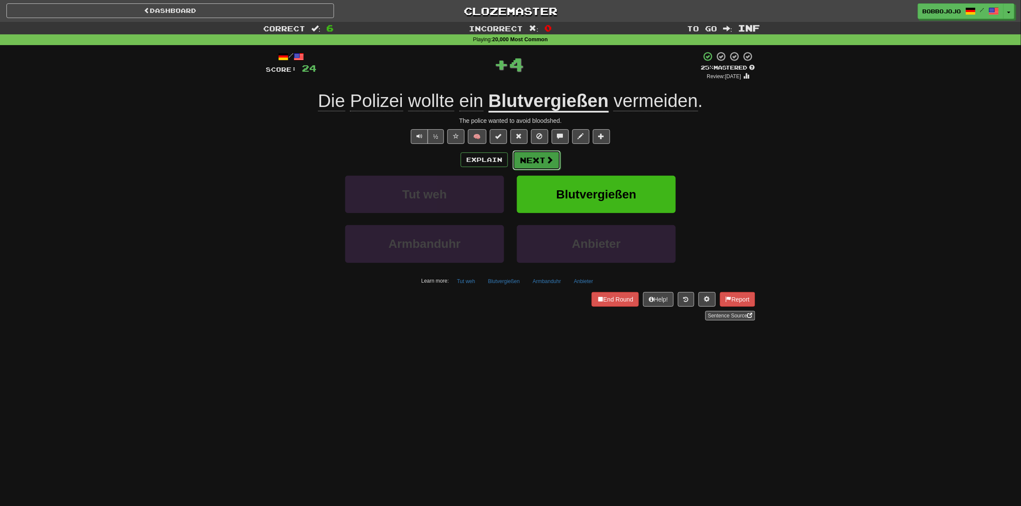
click at [526, 159] on button "Next" at bounding box center [537, 160] width 48 height 20
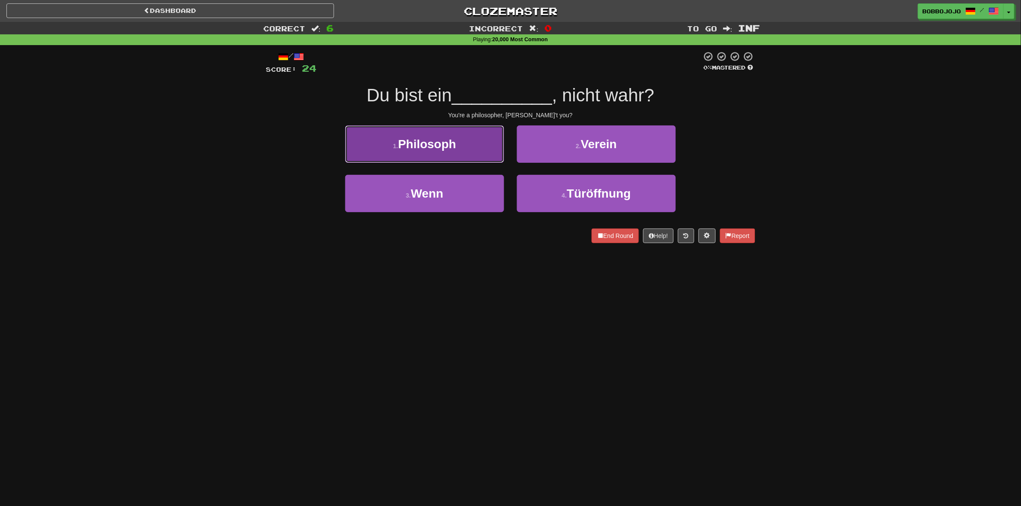
click at [479, 153] on button "1 . Philosoph" at bounding box center [424, 143] width 159 height 37
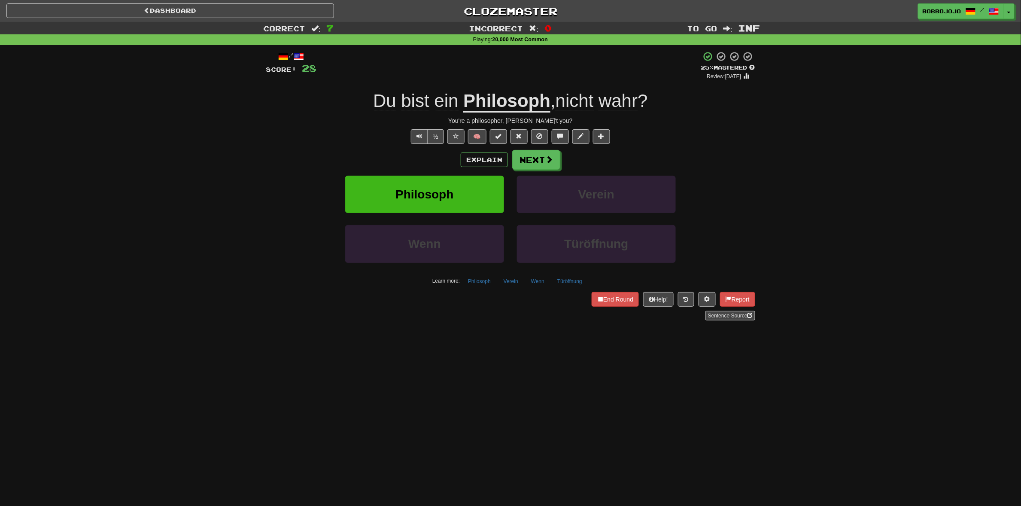
click at [475, 121] on div "You're a philosopher, aren't you?" at bounding box center [510, 120] width 489 height 9
click at [510, 119] on div "You're a philosopher, aren't you?" at bounding box center [510, 120] width 489 height 9
click at [522, 119] on div "You're a philosopher, aren't you?" at bounding box center [510, 120] width 489 height 9
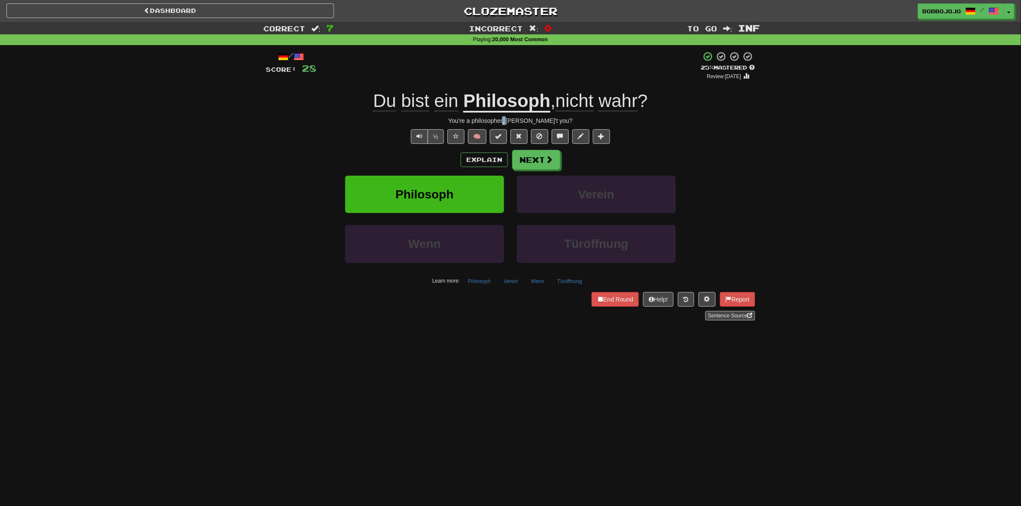
click at [522, 119] on div "You're a philosopher, aren't you?" at bounding box center [510, 120] width 489 height 9
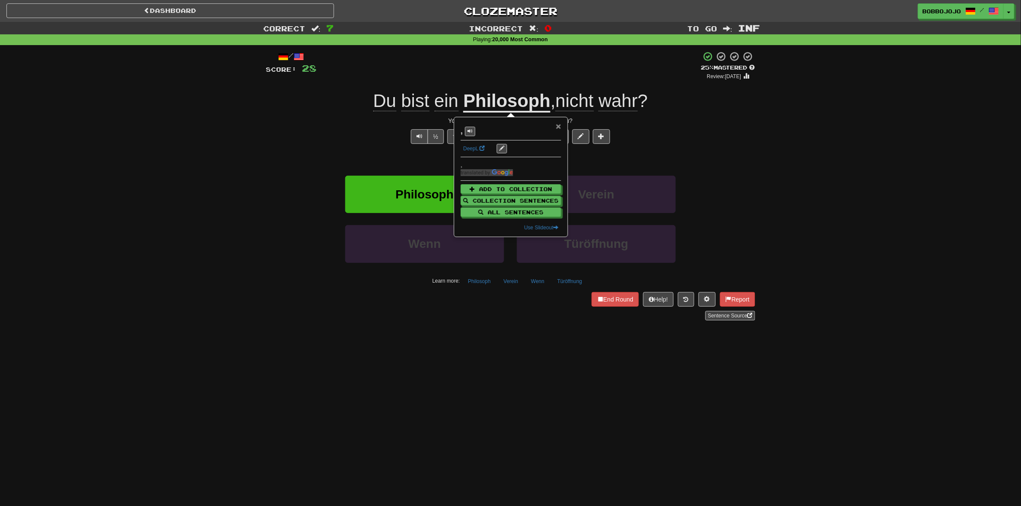
click at [557, 127] on span "×" at bounding box center [558, 126] width 5 height 10
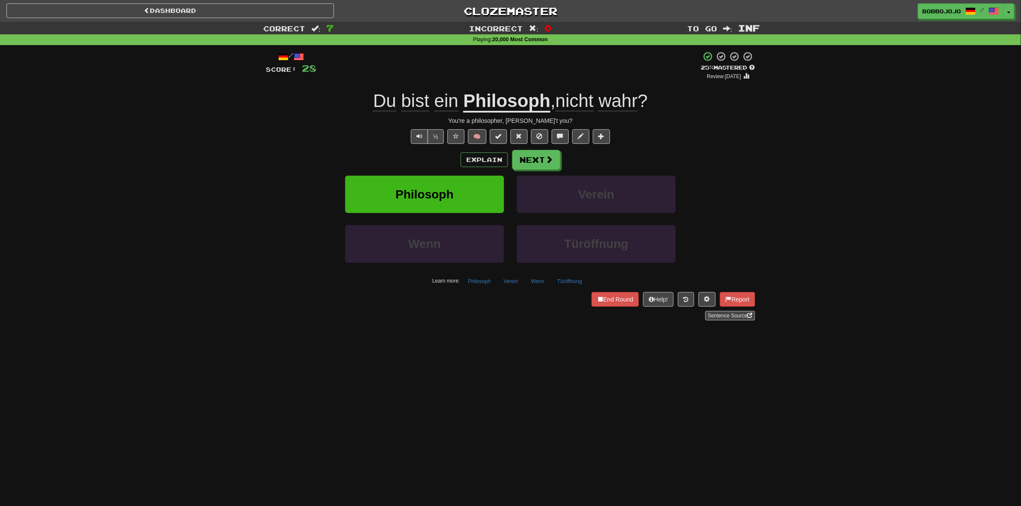
click at [739, 151] on div "Explain Next" at bounding box center [510, 160] width 489 height 20
click at [597, 296] on span at bounding box center [600, 299] width 6 height 6
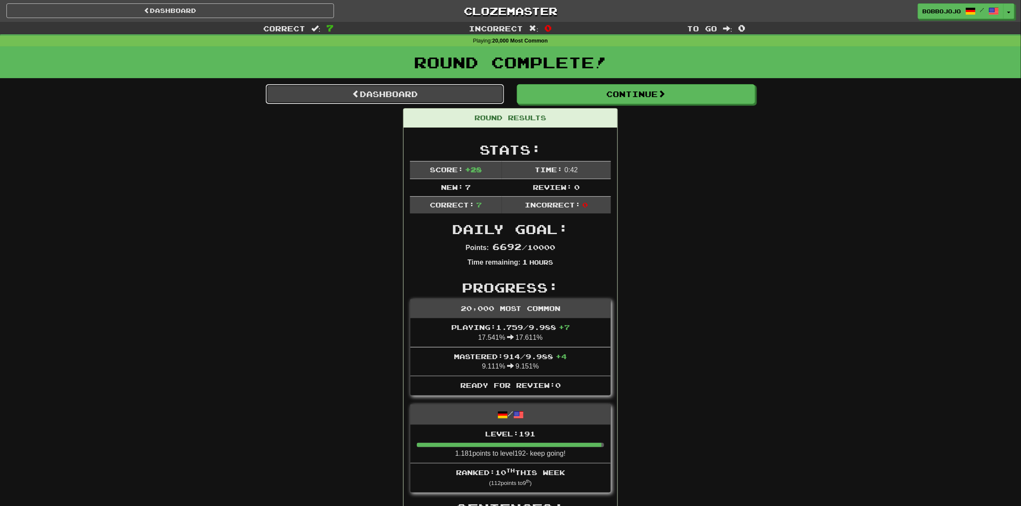
click at [454, 86] on link "Dashboard" at bounding box center [385, 94] width 238 height 20
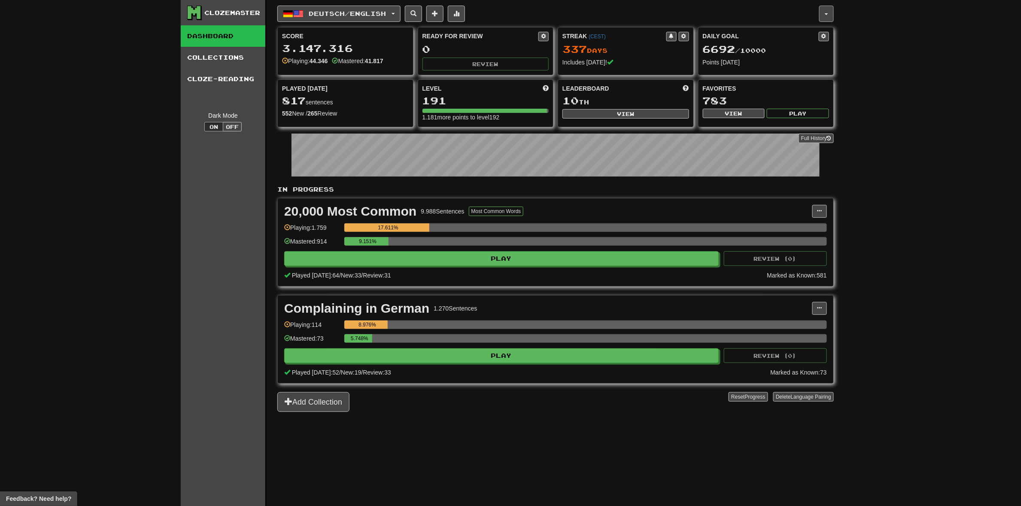
click at [828, 12] on button "button" at bounding box center [826, 14] width 15 height 16
click at [797, 128] on link "Logout" at bounding box center [788, 125] width 90 height 11
